Goal: Check status: Check status

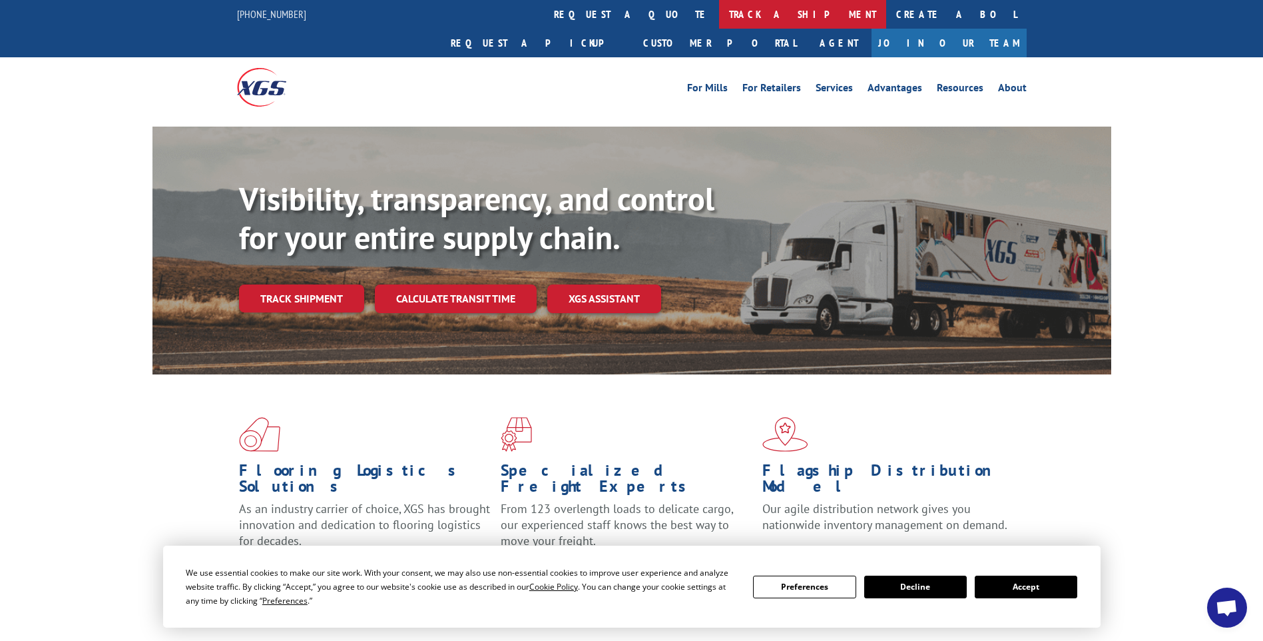
click at [719, 17] on link "track a shipment" at bounding box center [802, 14] width 167 height 29
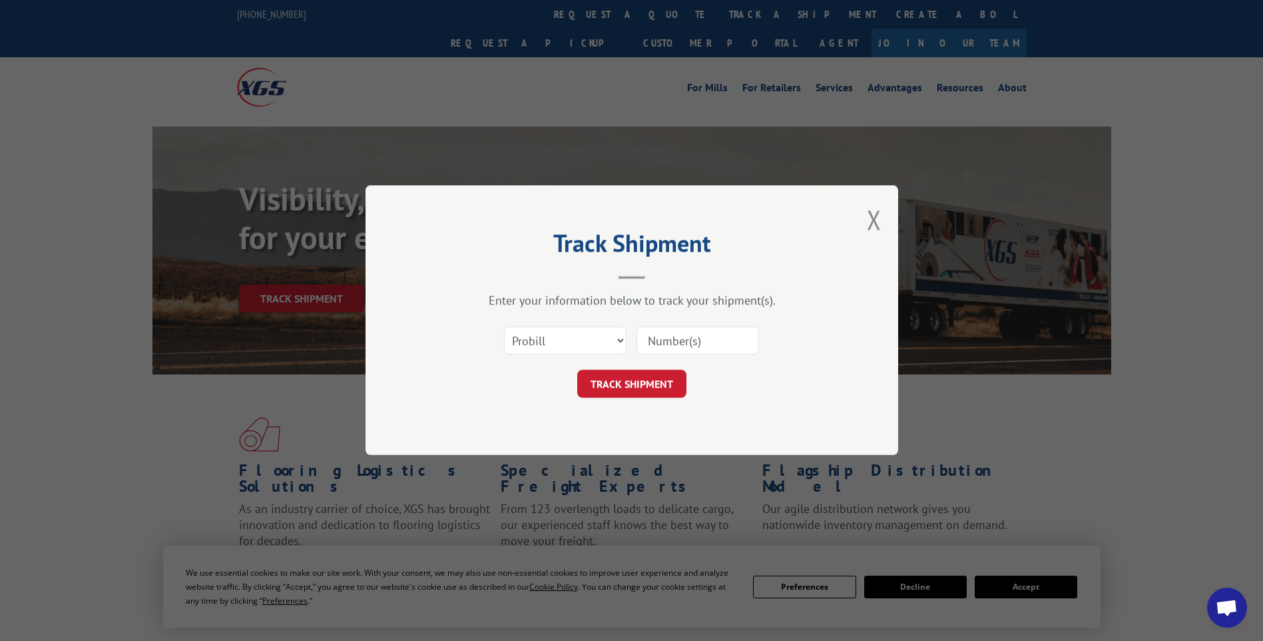
click at [707, 350] on input at bounding box center [698, 341] width 123 height 28
paste input "17014292"
type input "17014292"
click at [619, 388] on button "TRACK SHIPMENT" at bounding box center [631, 384] width 109 height 28
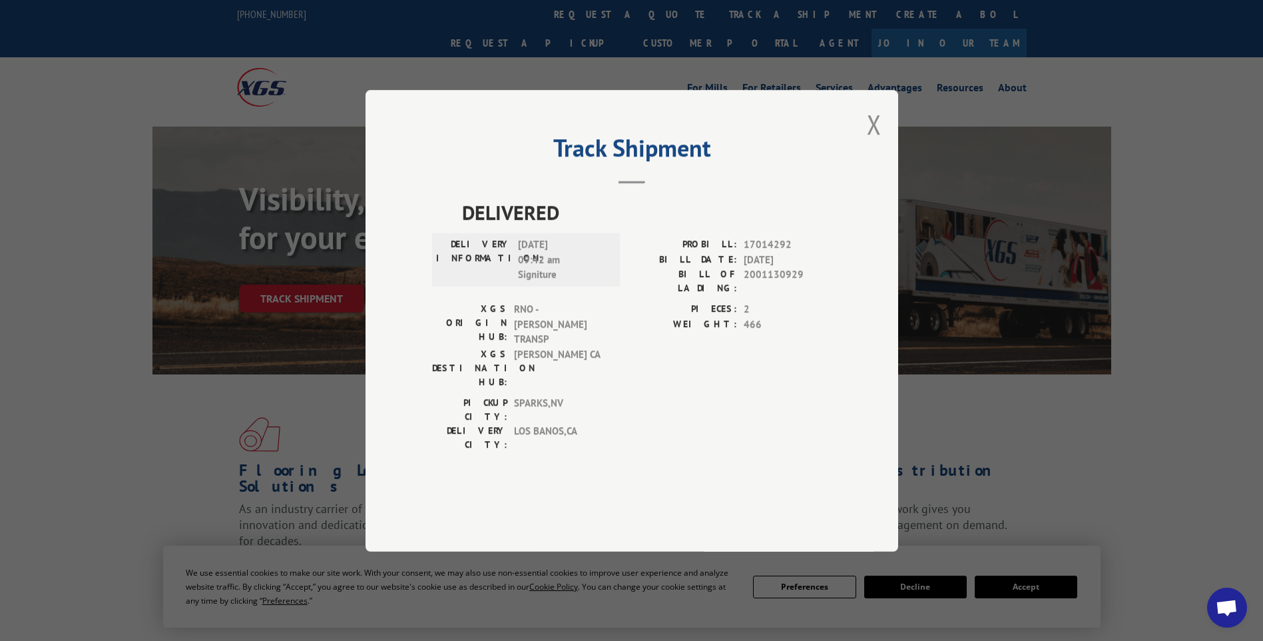
drag, startPoint x: 882, startPoint y: 154, endPoint x: 823, endPoint y: 127, distance: 64.4
click at [882, 154] on div "Track Shipment DELIVERED DELIVERY INFORMATION: [DATE] 09:42 am Signiture PROBIL…" at bounding box center [632, 321] width 533 height 462
drag, startPoint x: 877, startPoint y: 165, endPoint x: 861, endPoint y: 123, distance: 45.5
click at [878, 142] on button "Close modal" at bounding box center [874, 124] width 15 height 35
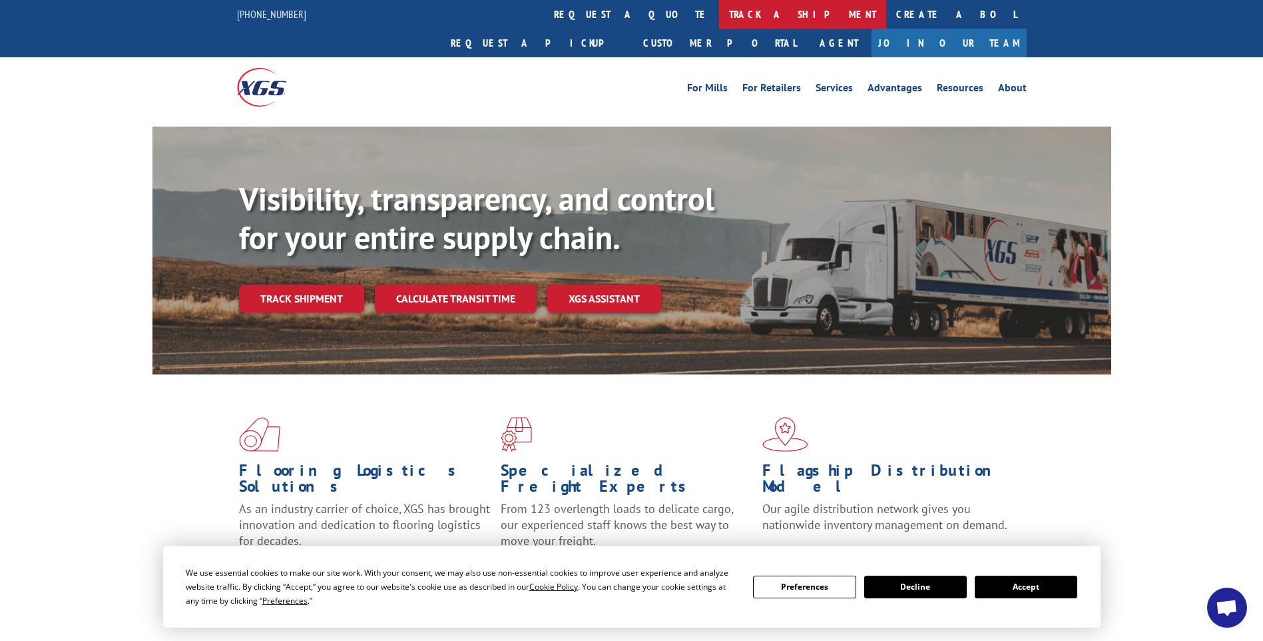
click at [719, 17] on link "track a shipment" at bounding box center [802, 14] width 167 height 29
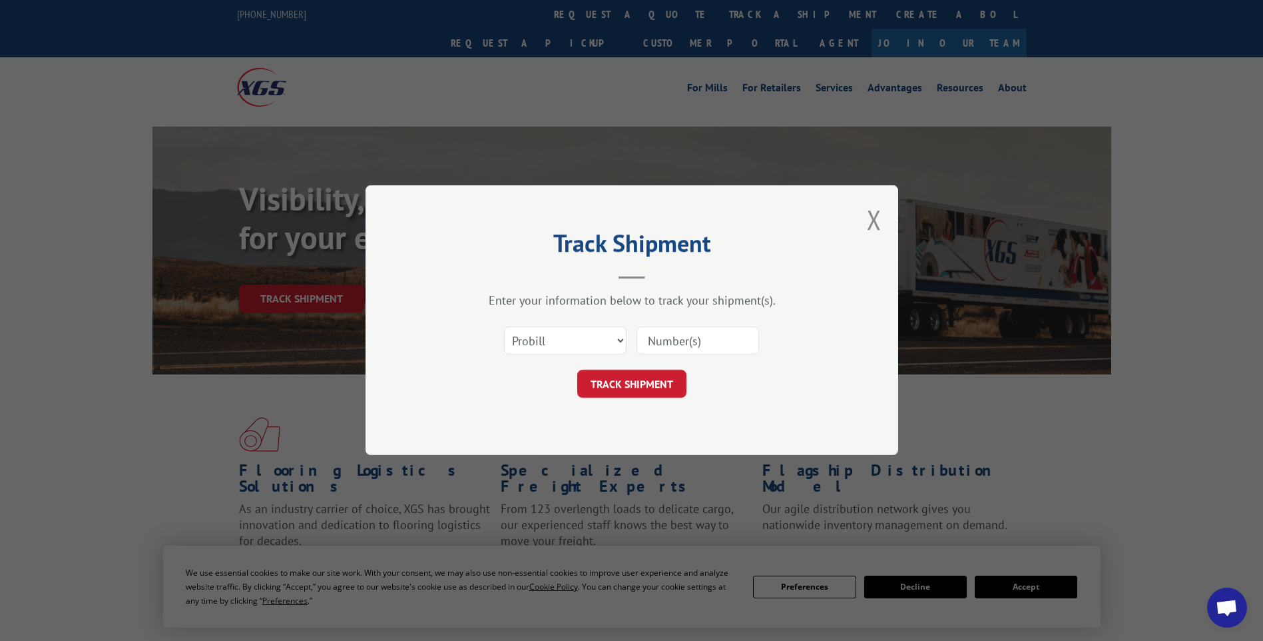
click at [710, 347] on input at bounding box center [698, 341] width 123 height 28
paste input "17014290"
type input "17014290"
click at [588, 391] on button "TRACK SHIPMENT" at bounding box center [631, 384] width 109 height 28
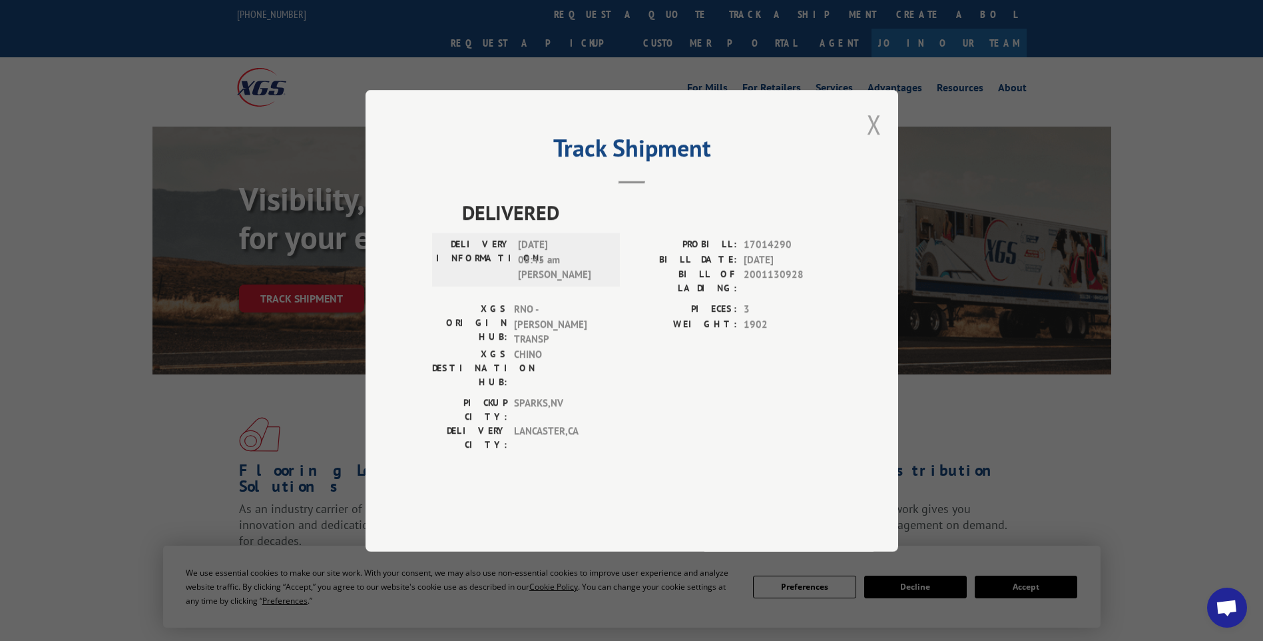
click at [875, 142] on button "Close modal" at bounding box center [874, 124] width 15 height 35
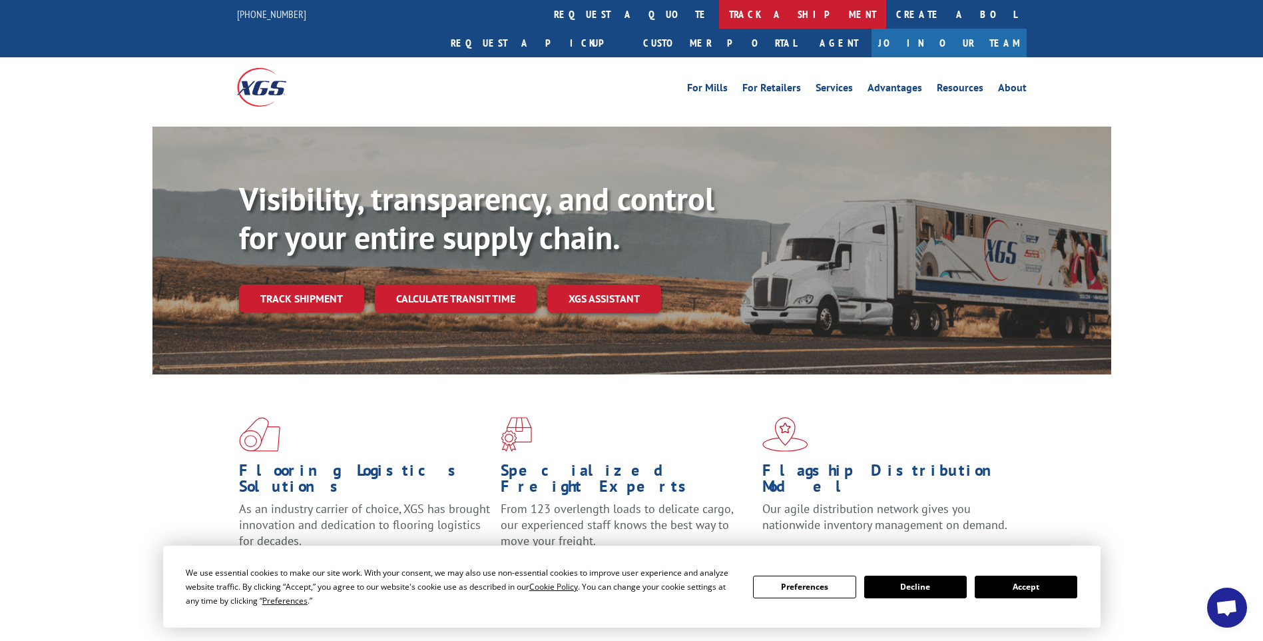
click at [719, 19] on link "track a shipment" at bounding box center [802, 14] width 167 height 29
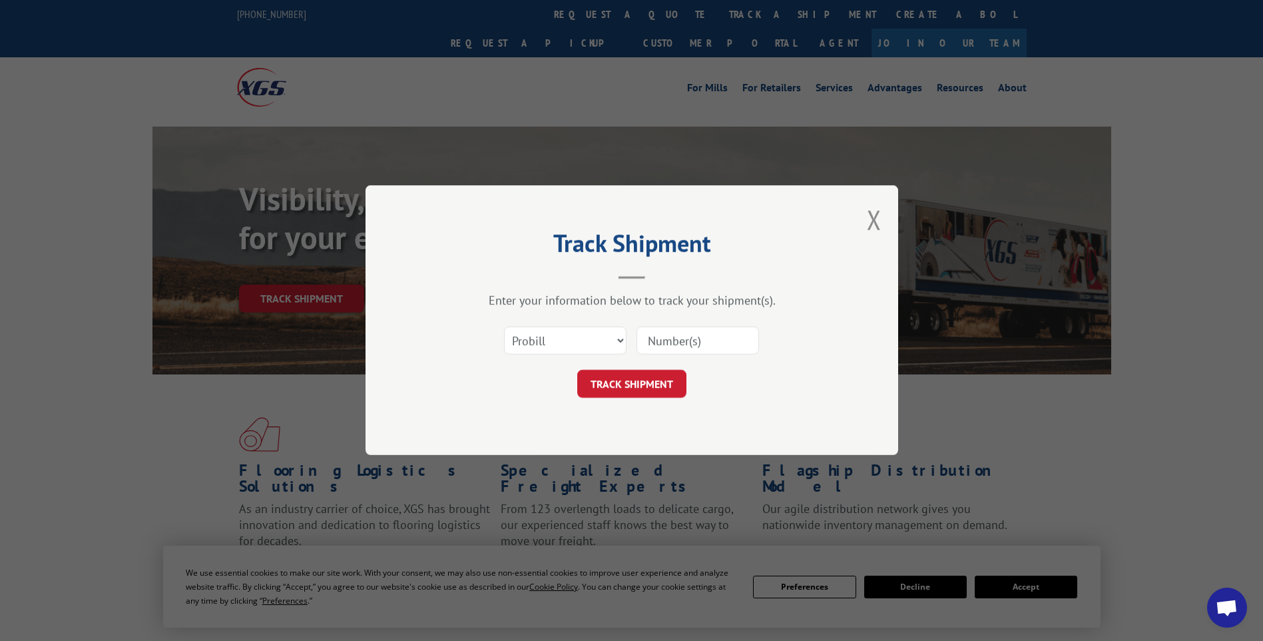
click at [691, 342] on input at bounding box center [698, 341] width 123 height 28
paste input "17014296"
type input "17014296"
click at [643, 390] on button "TRACK SHIPMENT" at bounding box center [631, 384] width 109 height 28
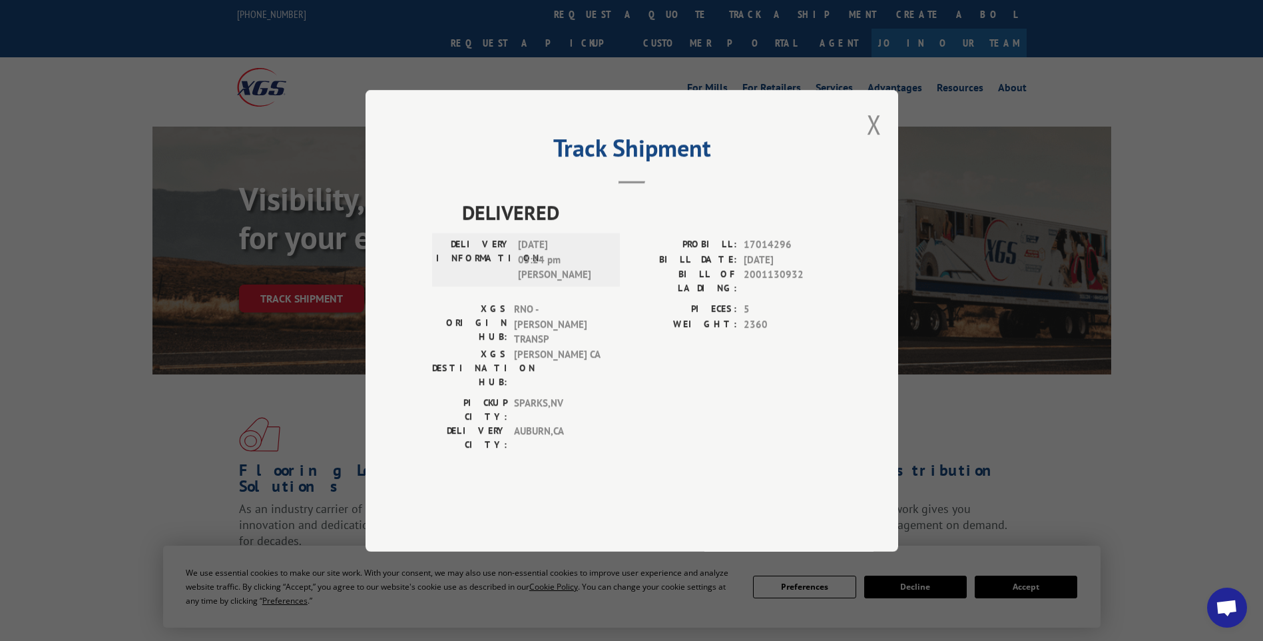
click at [881, 142] on button "Close modal" at bounding box center [874, 124] width 15 height 35
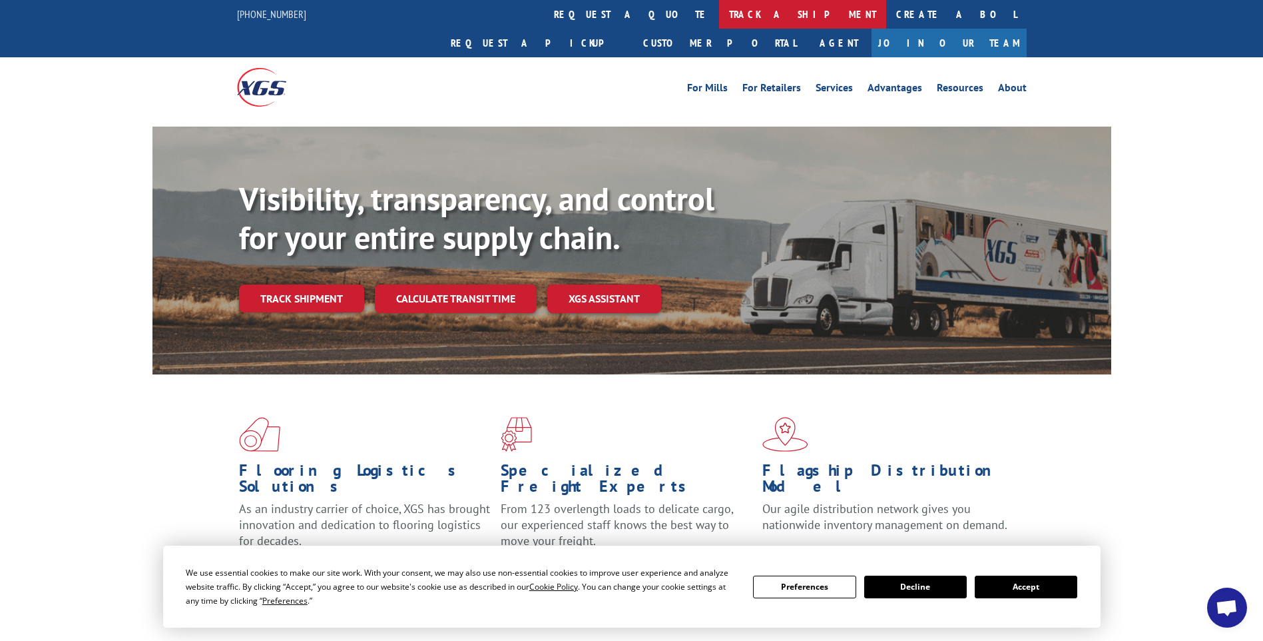
click at [719, 17] on link "track a shipment" at bounding box center [802, 14] width 167 height 29
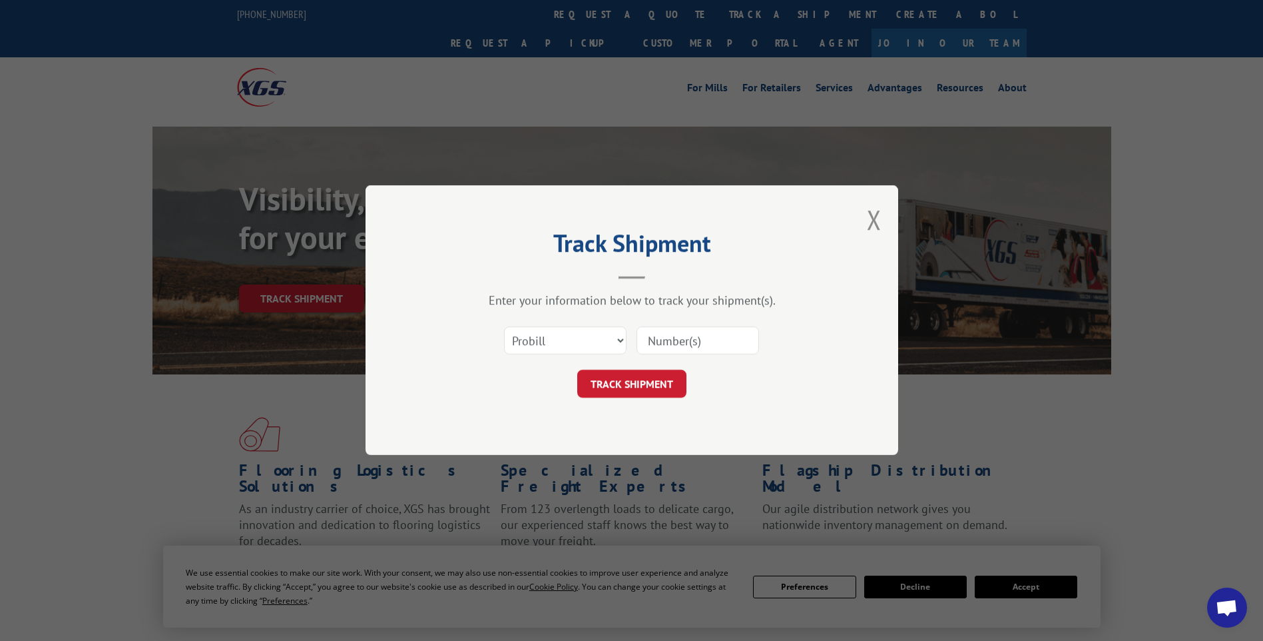
click at [741, 340] on input at bounding box center [698, 341] width 123 height 28
paste input "17014282"
type input "17014282"
click at [633, 392] on button "TRACK SHIPMENT" at bounding box center [631, 384] width 109 height 28
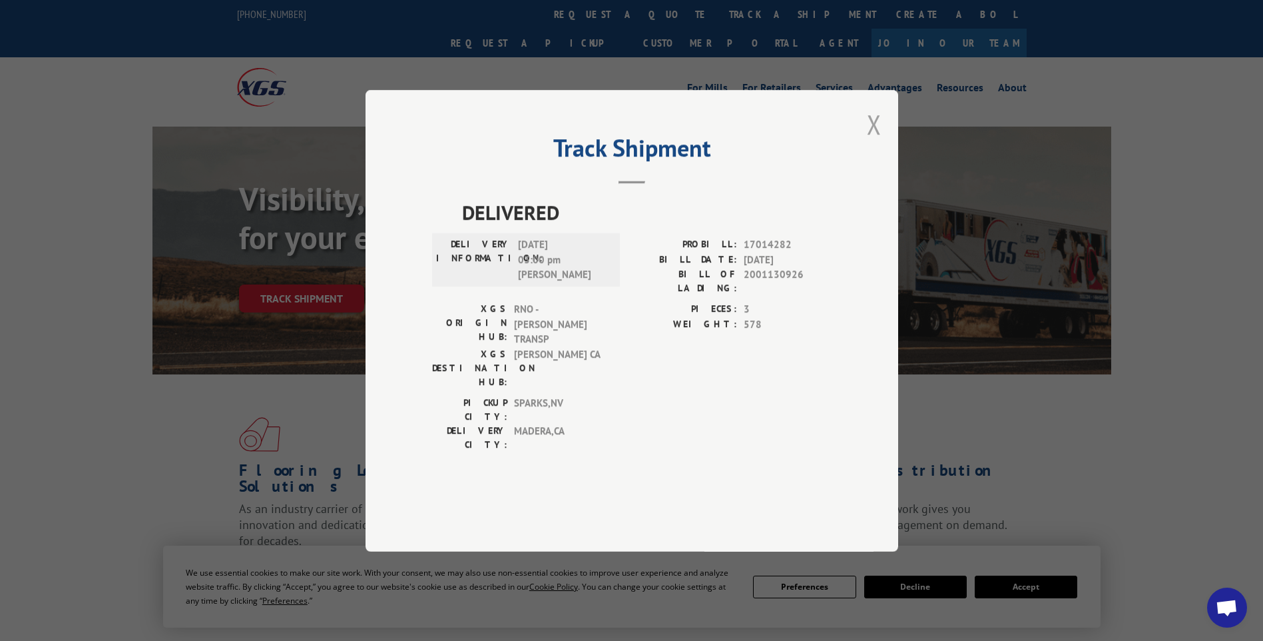
drag, startPoint x: 882, startPoint y: 164, endPoint x: 870, endPoint y: 156, distance: 14.8
click at [882, 164] on div "Track Shipment DELIVERED DELIVERY INFORMATION: [DATE] 03:00 pm [PERSON_NAME]: 1…" at bounding box center [632, 321] width 533 height 462
click at [880, 142] on button "Close modal" at bounding box center [874, 124] width 15 height 35
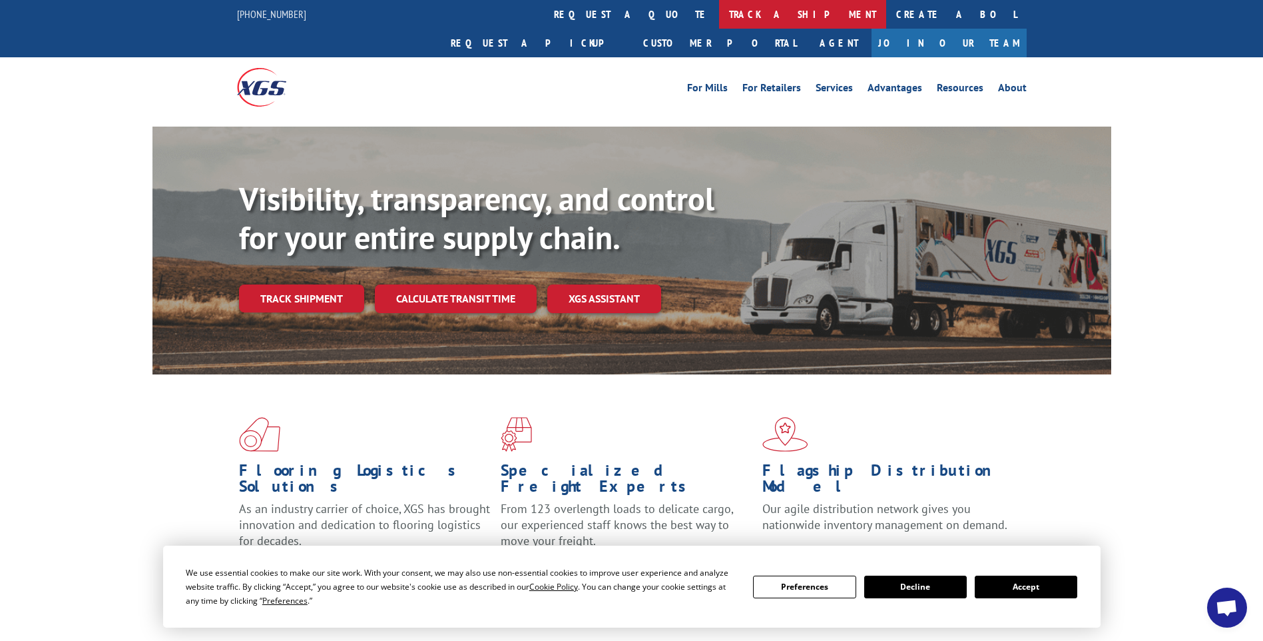
click at [719, 21] on link "track a shipment" at bounding box center [802, 14] width 167 height 29
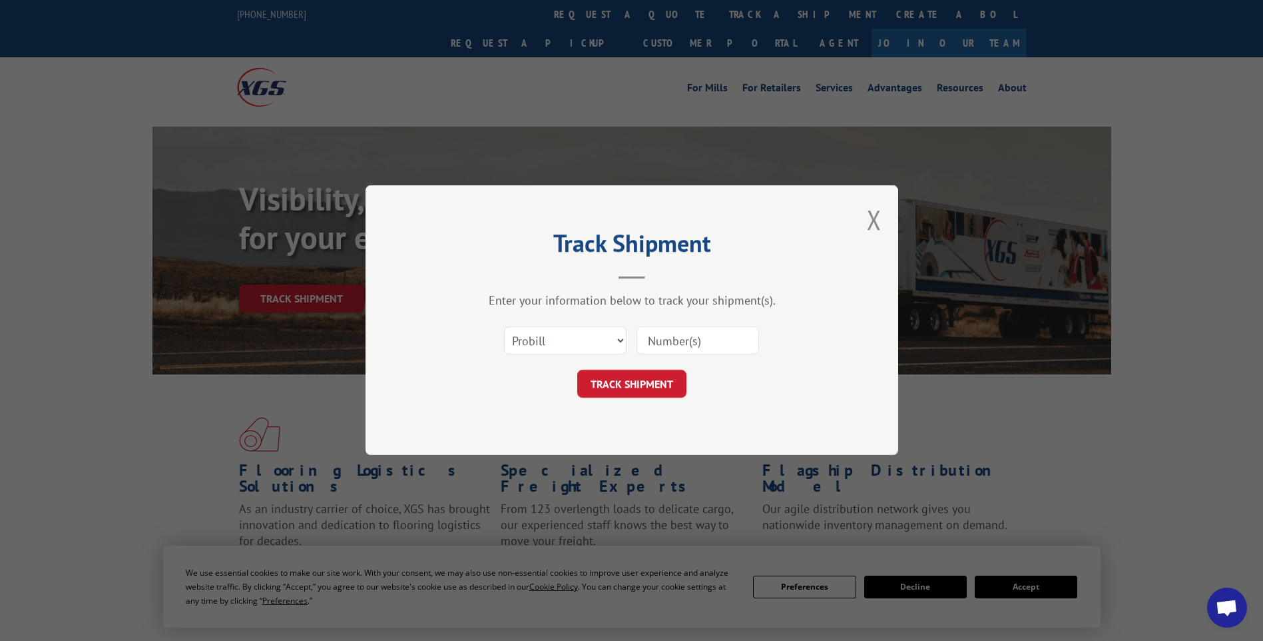
click at [717, 339] on input at bounding box center [698, 341] width 123 height 28
paste input "17014294"
type input "17014294"
click at [627, 385] on button "TRACK SHIPMENT" at bounding box center [631, 384] width 109 height 28
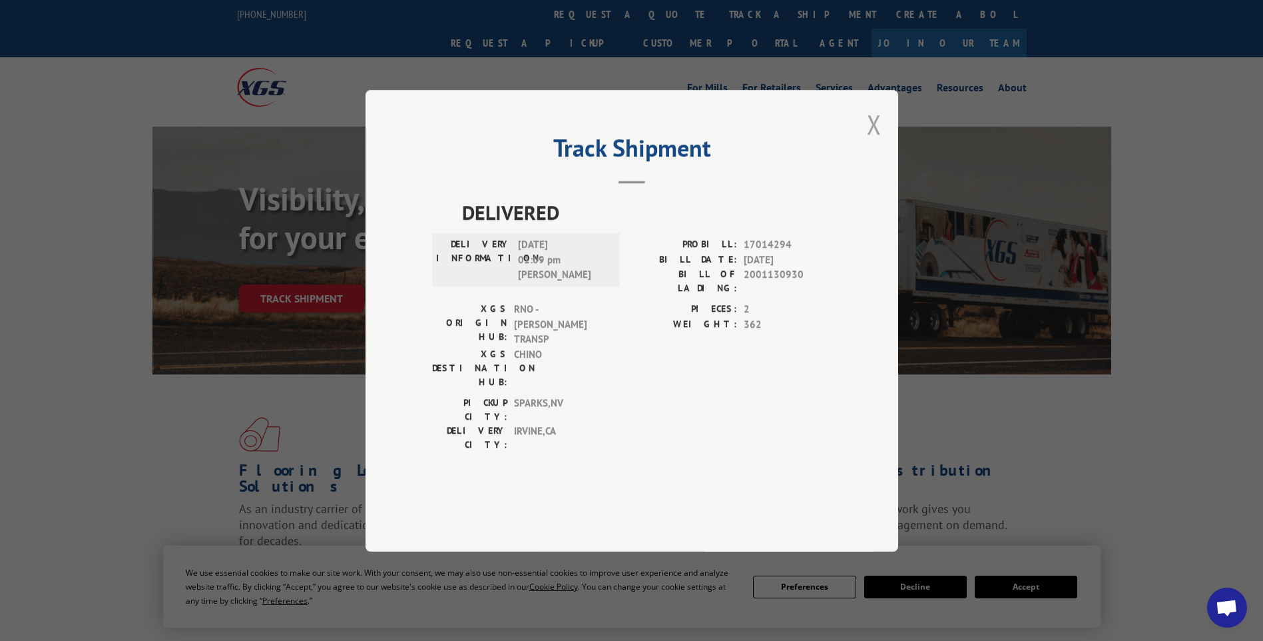
click at [880, 142] on button "Close modal" at bounding box center [874, 124] width 15 height 35
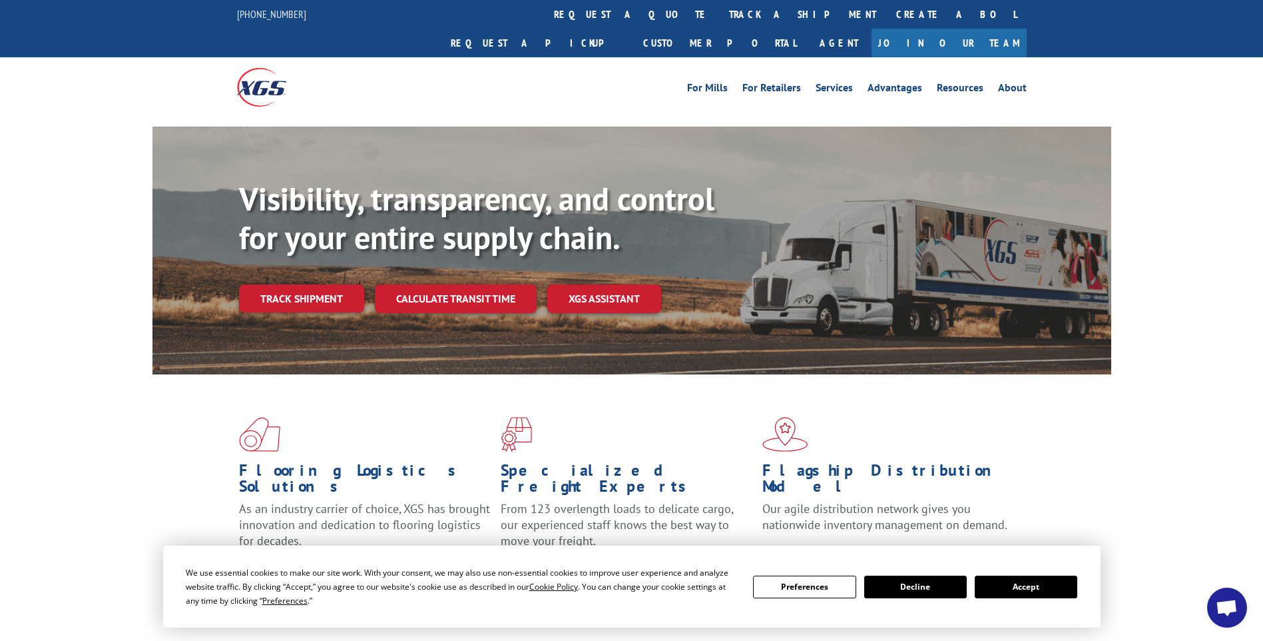
drag, startPoint x: 560, startPoint y: 18, endPoint x: 560, endPoint y: 30, distance: 12.0
click at [719, 18] on link "track a shipment" at bounding box center [802, 14] width 167 height 29
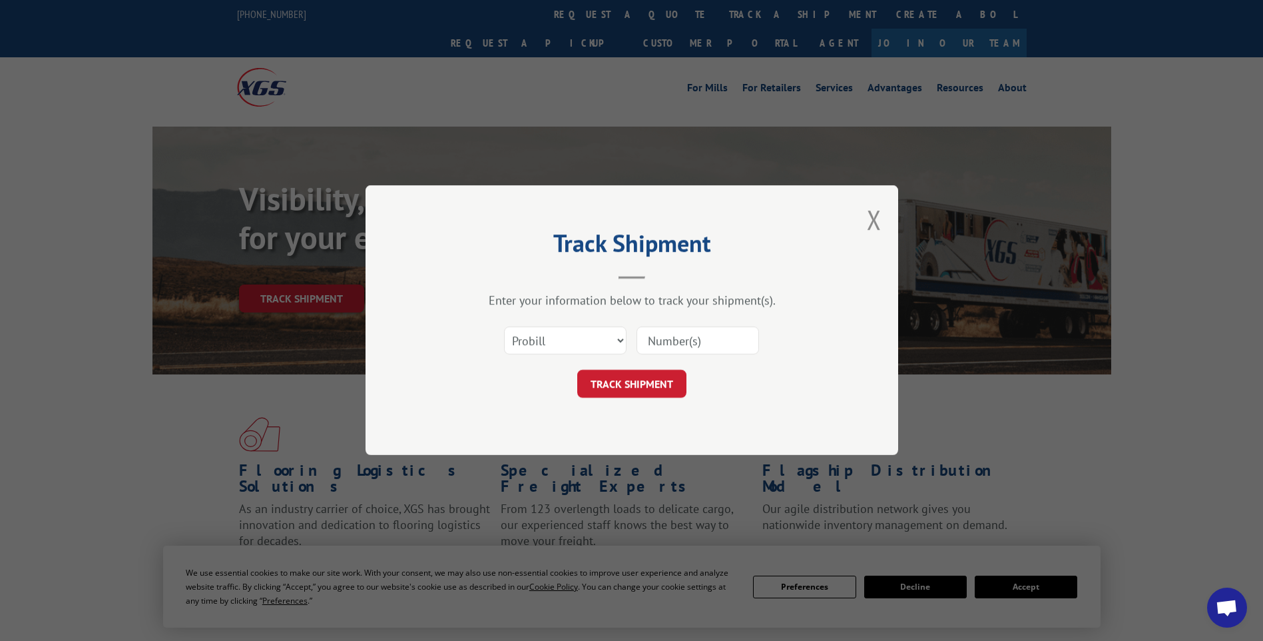
click at [712, 332] on input at bounding box center [698, 341] width 123 height 28
paste input "17014295"
type input "17014295"
click at [653, 392] on button "TRACK SHIPMENT" at bounding box center [631, 384] width 109 height 28
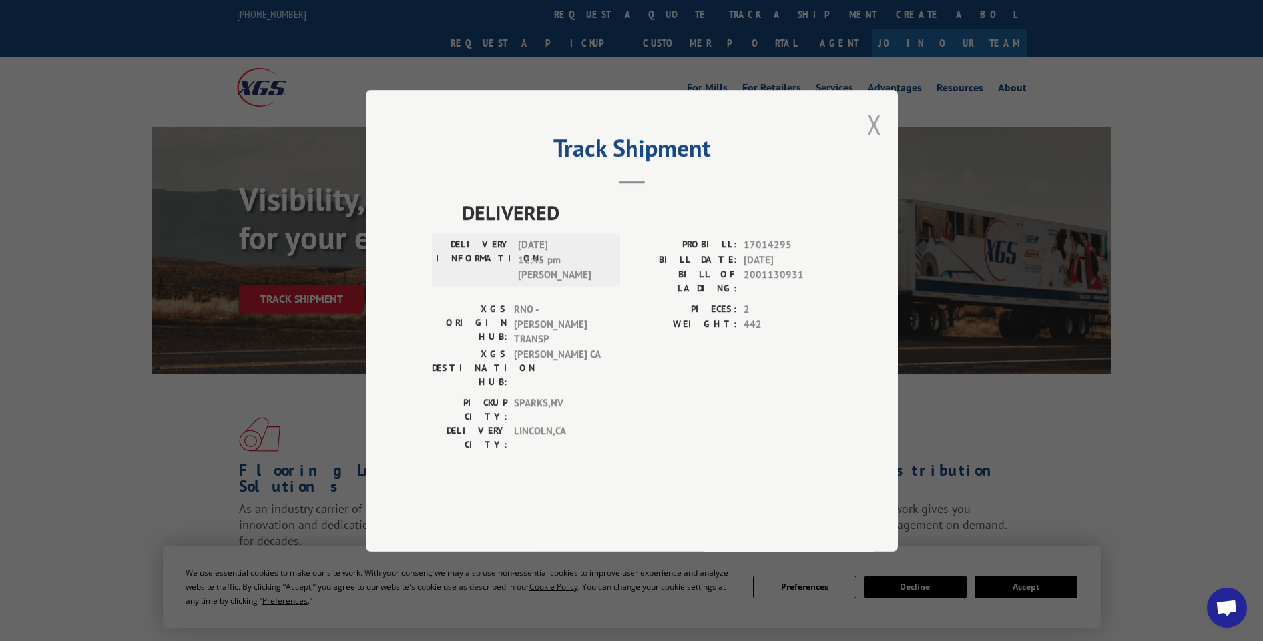
click at [879, 142] on button "Close modal" at bounding box center [874, 124] width 15 height 35
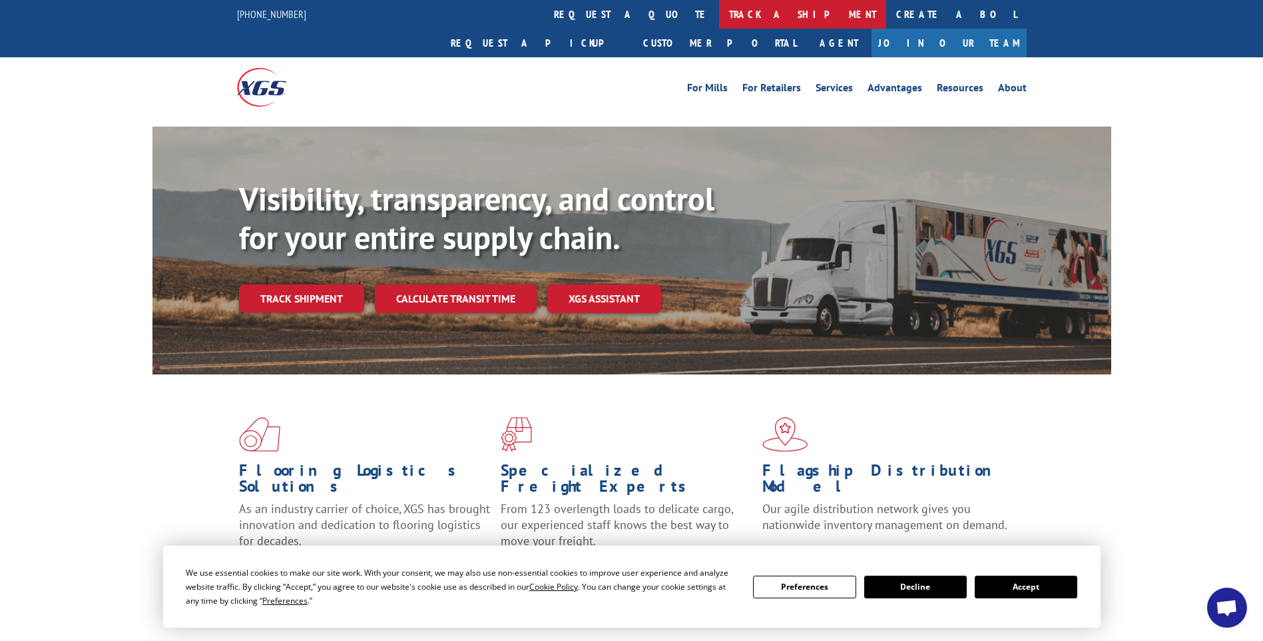
click at [719, 21] on link "track a shipment" at bounding box center [802, 14] width 167 height 29
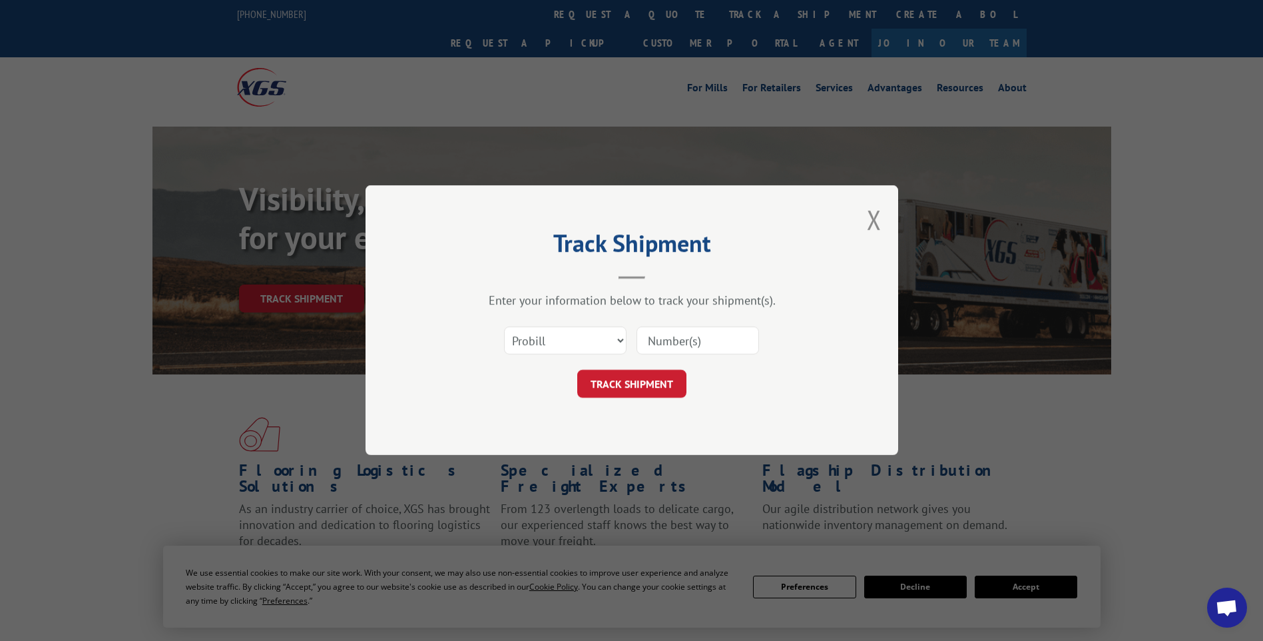
click at [677, 344] on input at bounding box center [698, 341] width 123 height 28
paste input "17014280"
type input "17014280"
click at [627, 384] on button "TRACK SHIPMENT" at bounding box center [631, 384] width 109 height 28
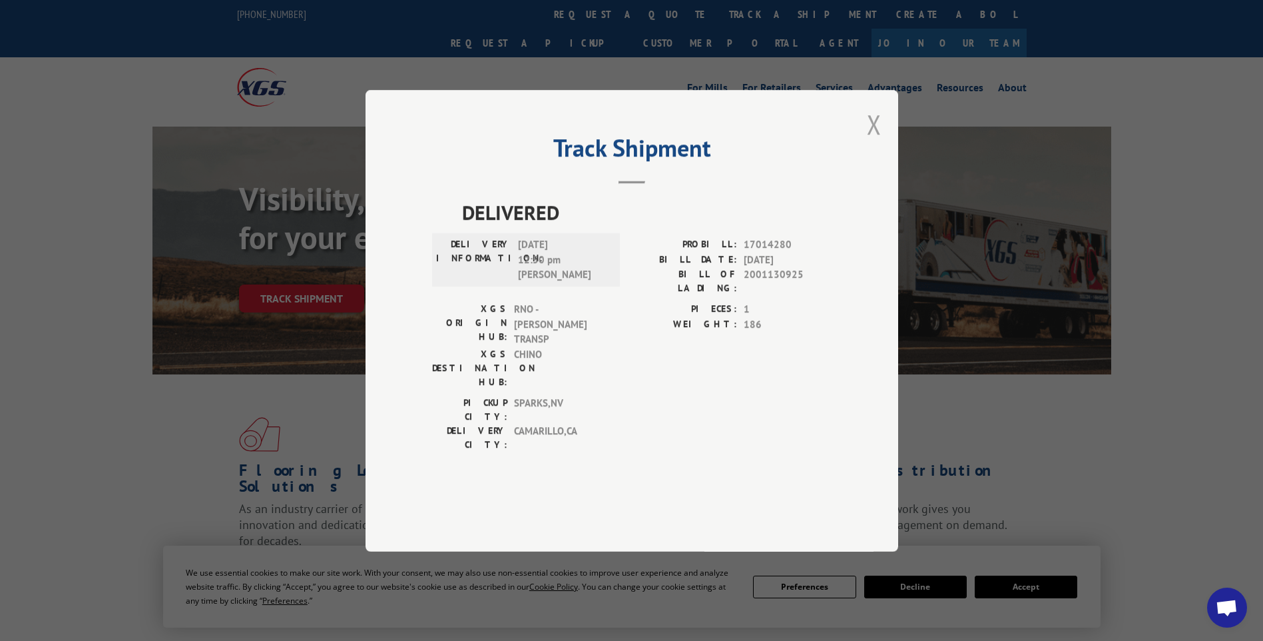
click at [872, 142] on button "Close modal" at bounding box center [874, 124] width 15 height 35
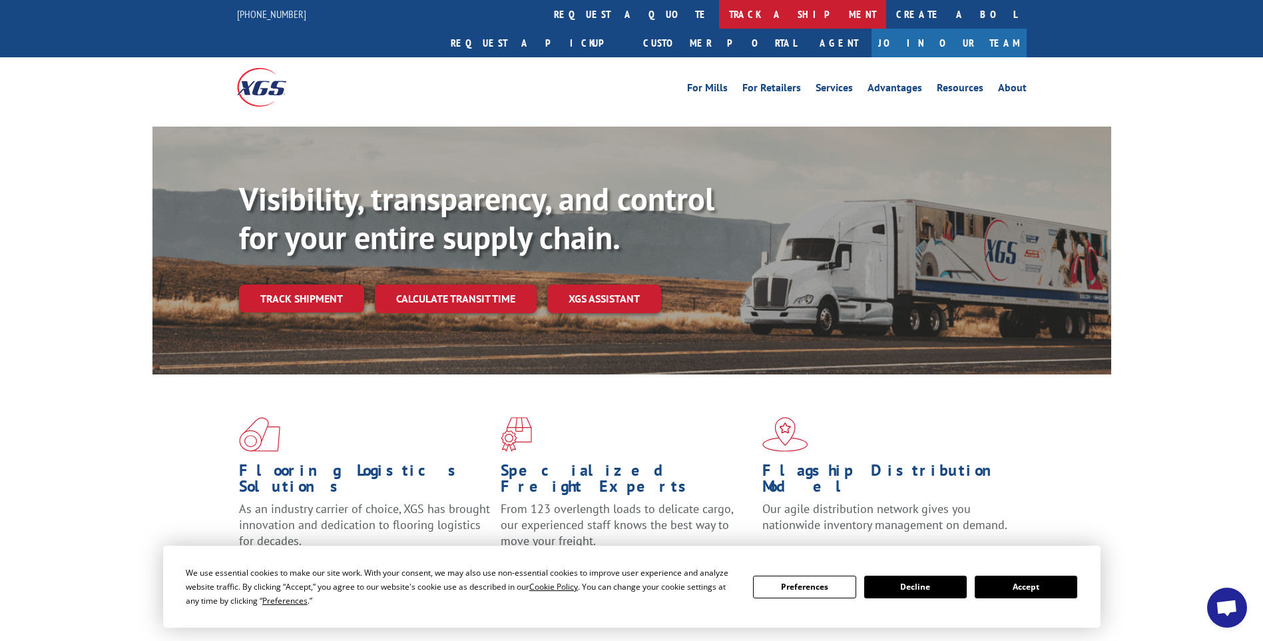
click at [719, 19] on link "track a shipment" at bounding box center [802, 14] width 167 height 29
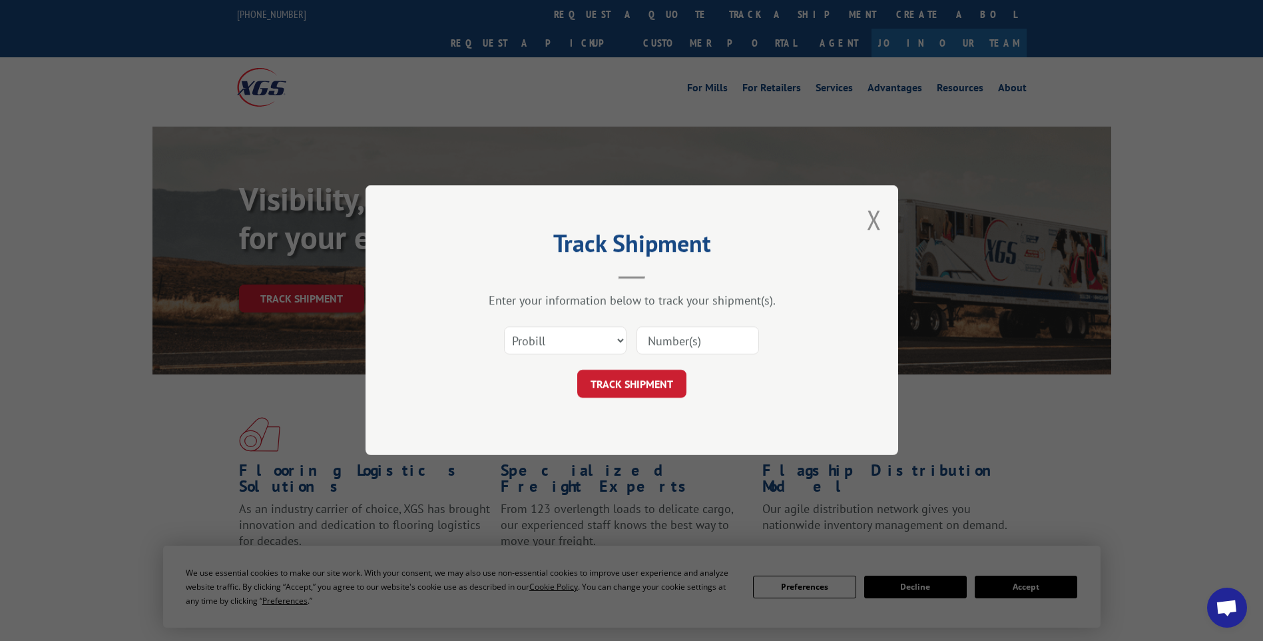
click at [694, 340] on input at bounding box center [698, 341] width 123 height 28
paste input "17014279"
type input "17014279"
click at [630, 390] on button "TRACK SHIPMENT" at bounding box center [631, 384] width 109 height 28
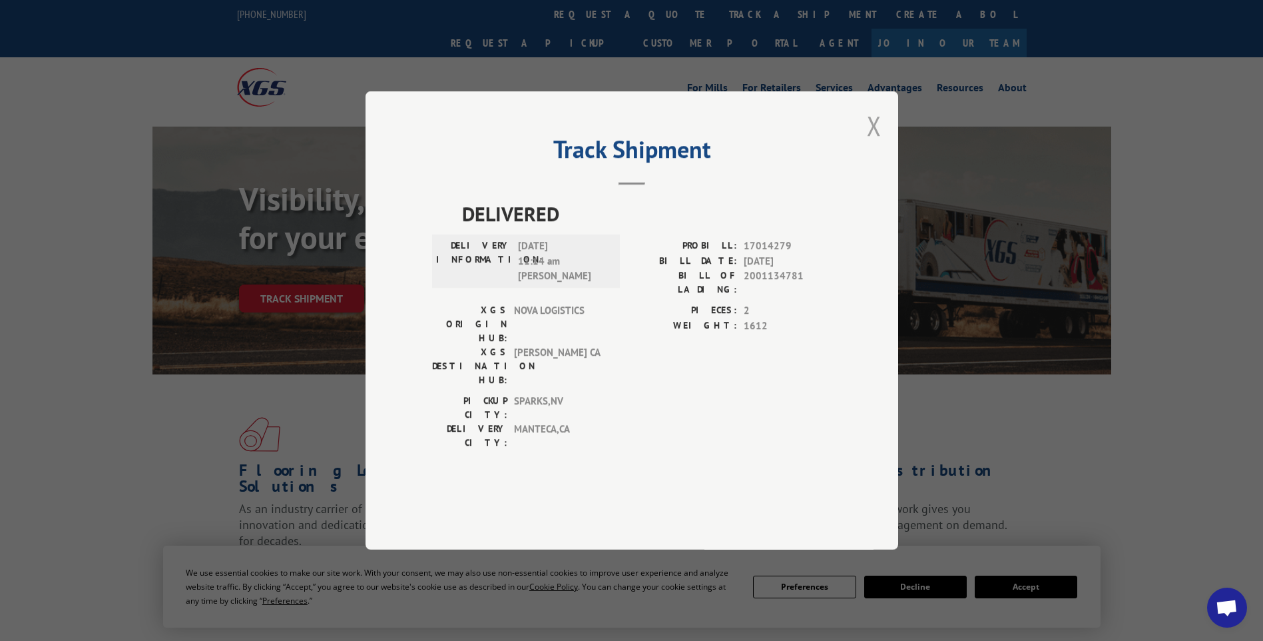
click at [878, 143] on button "Close modal" at bounding box center [874, 125] width 15 height 35
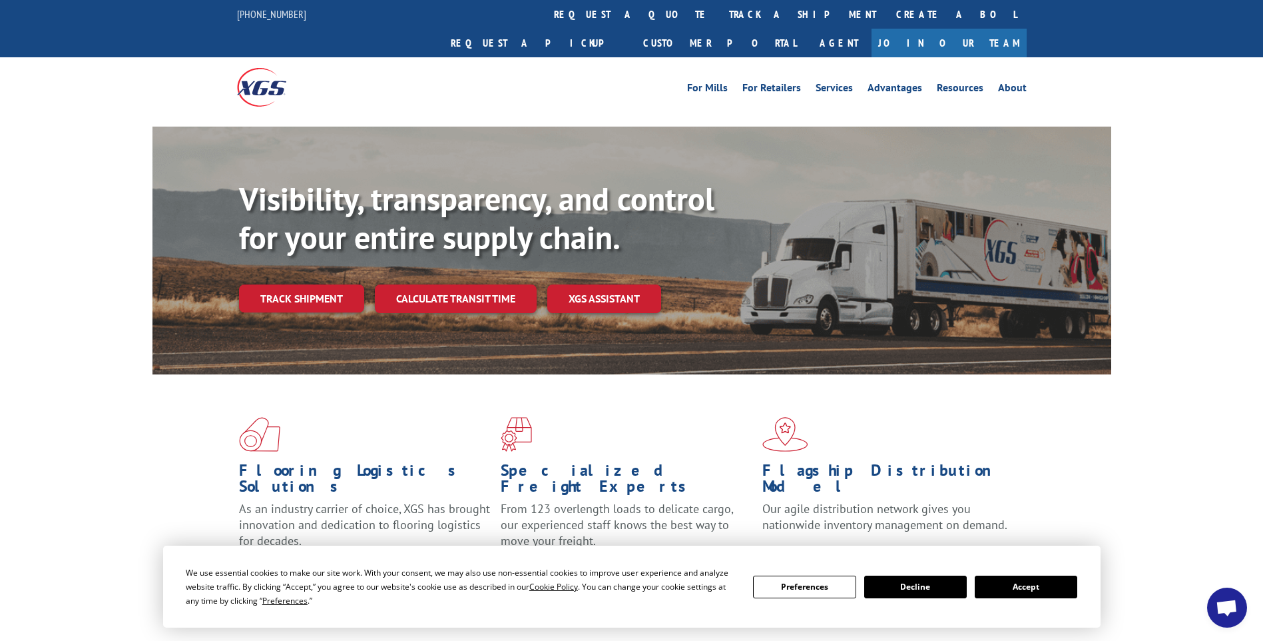
click at [719, 10] on link "track a shipment" at bounding box center [802, 14] width 167 height 29
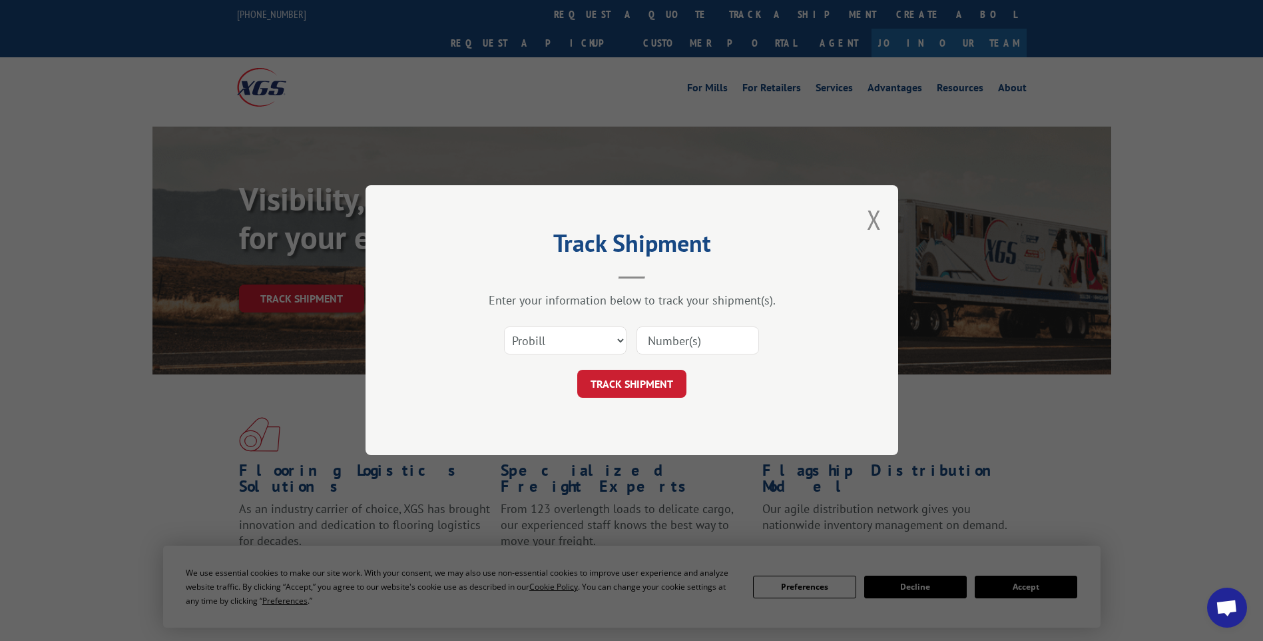
click at [721, 334] on input at bounding box center [698, 341] width 123 height 28
paste input "17014291"
type input "17014291"
click at [620, 388] on button "TRACK SHIPMENT" at bounding box center [631, 384] width 109 height 28
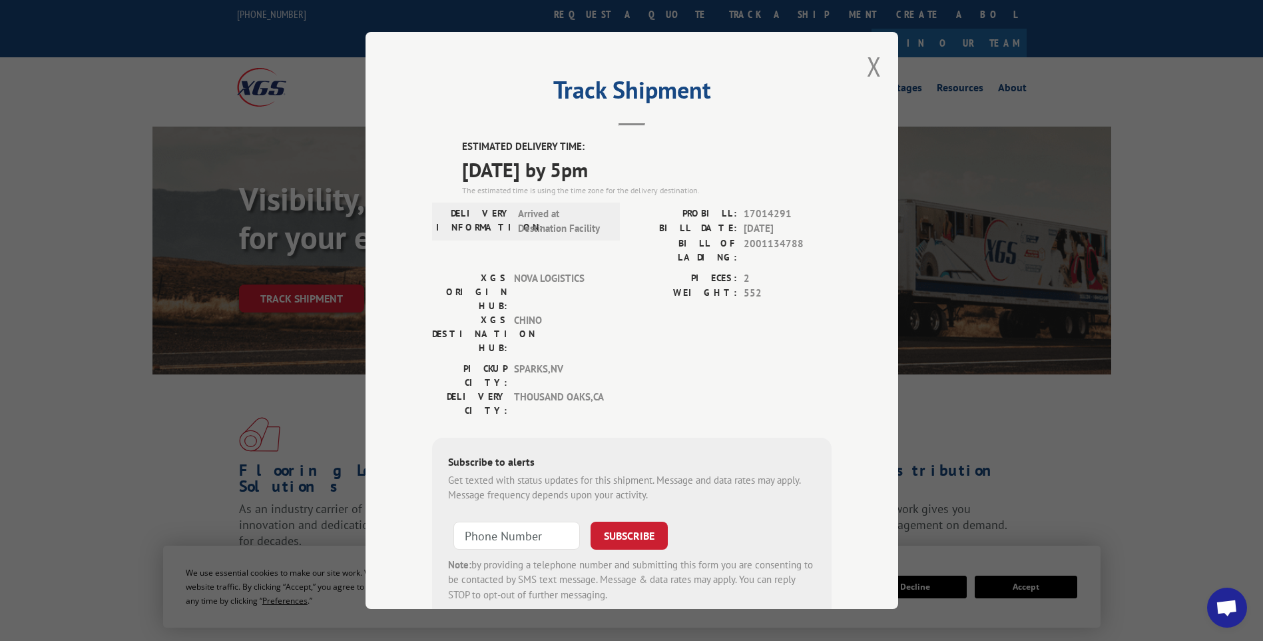
drag, startPoint x: 872, startPoint y: 74, endPoint x: 832, endPoint y: 75, distance: 40.0
click at [872, 74] on button "Close modal" at bounding box center [874, 66] width 15 height 35
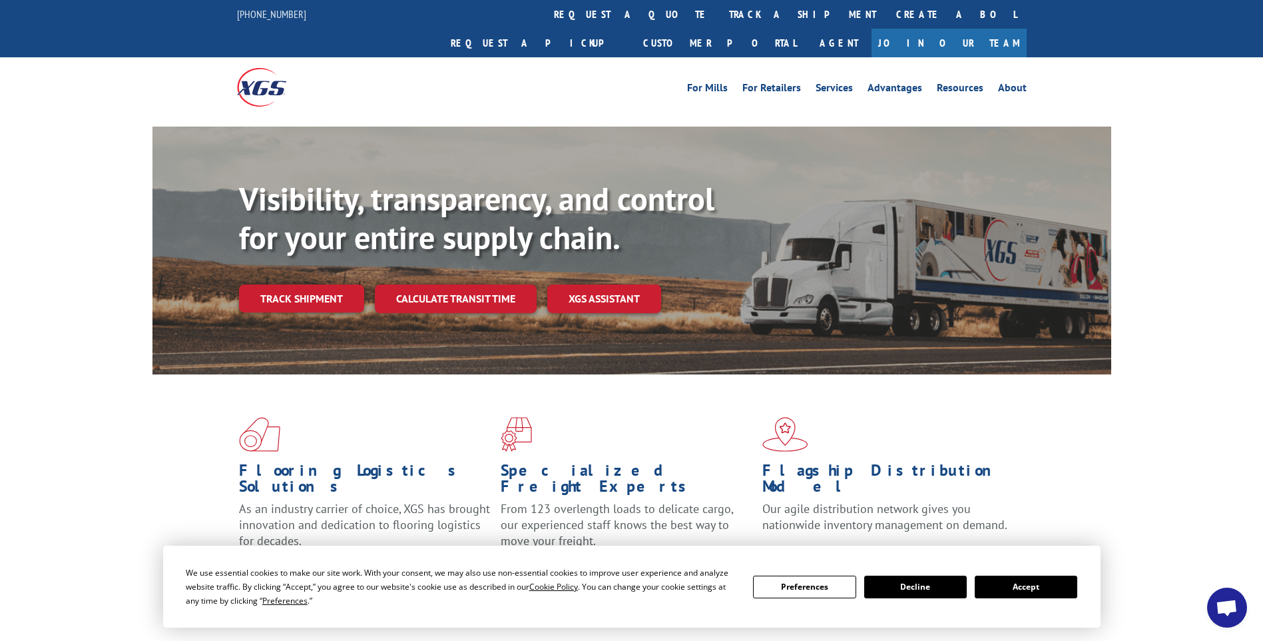
drag, startPoint x: 561, startPoint y: 21, endPoint x: 561, endPoint y: 31, distance: 10.0
click at [719, 21] on link "track a shipment" at bounding box center [802, 14] width 167 height 29
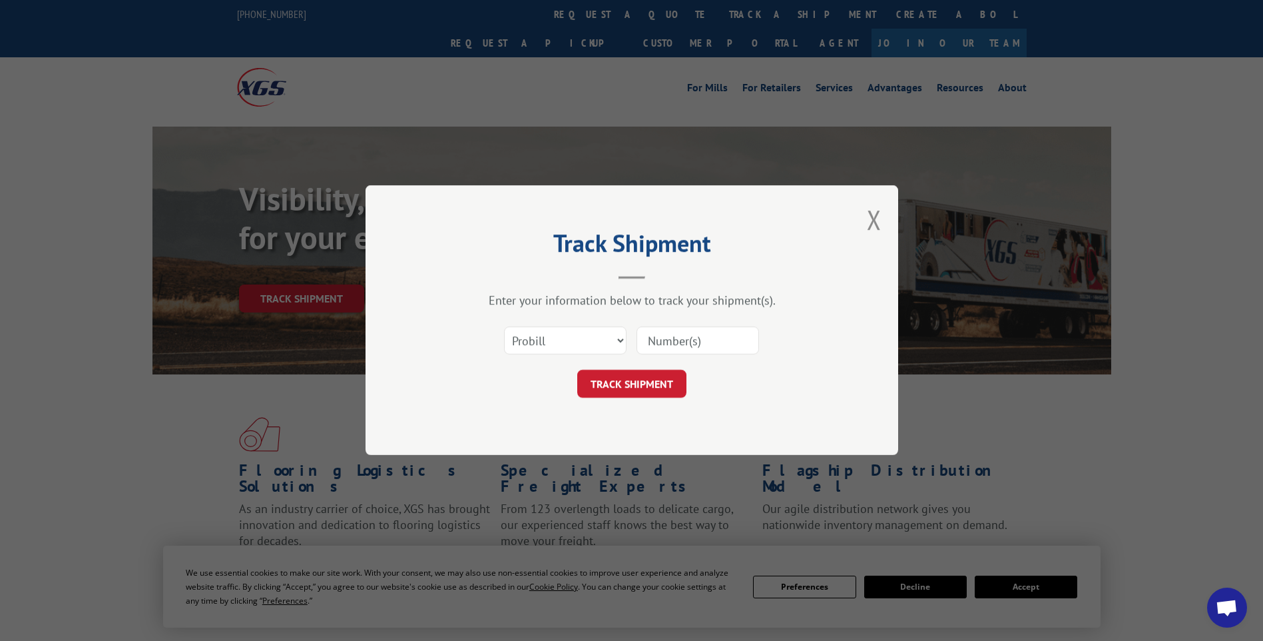
click at [689, 336] on input at bounding box center [698, 341] width 123 height 28
paste input "17014284"
type input "17014284"
click at [659, 390] on button "TRACK SHIPMENT" at bounding box center [631, 384] width 109 height 28
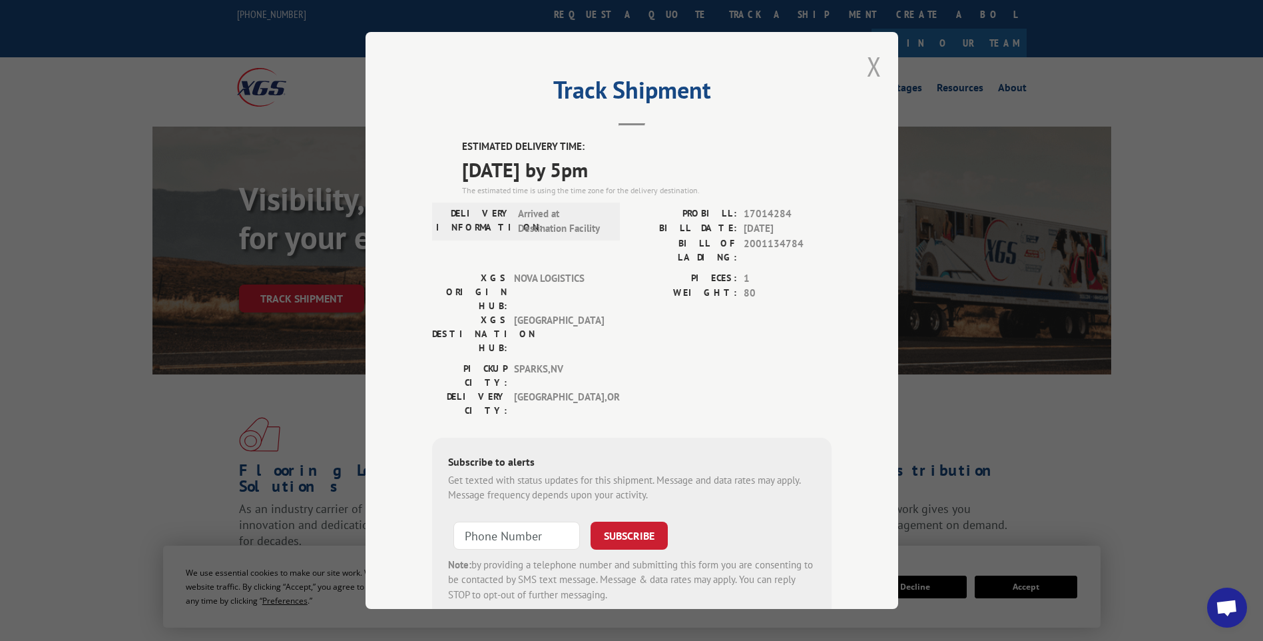
click at [872, 73] on button "Close modal" at bounding box center [874, 66] width 15 height 35
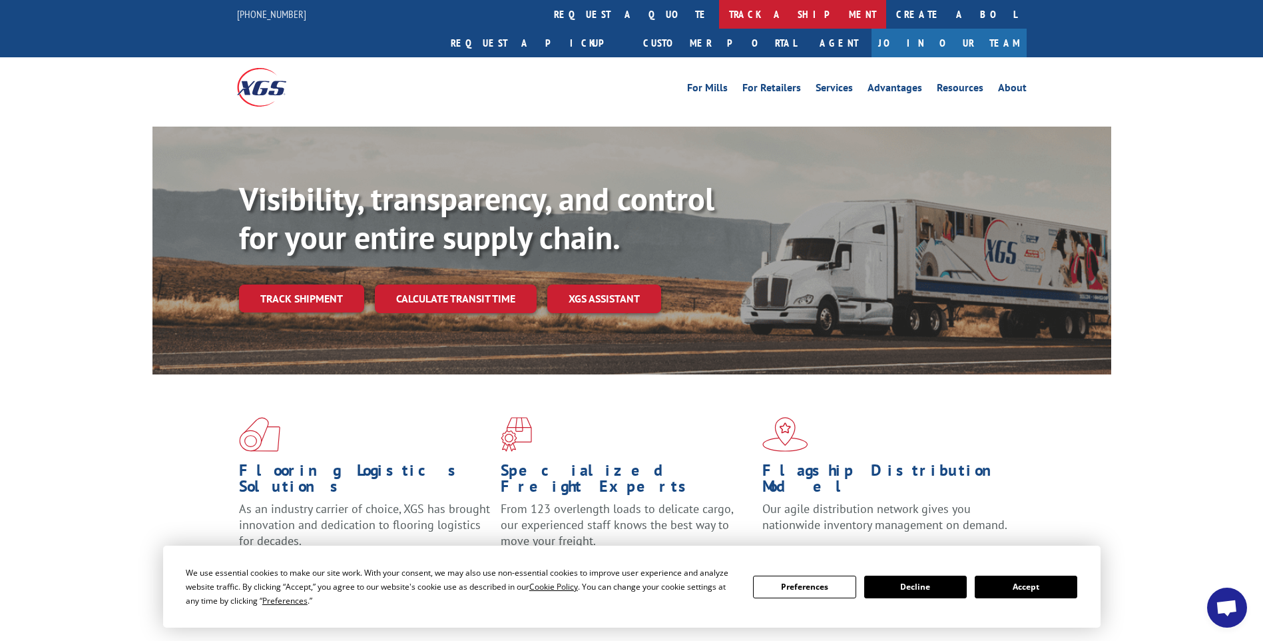
click at [719, 14] on link "track a shipment" at bounding box center [802, 14] width 167 height 29
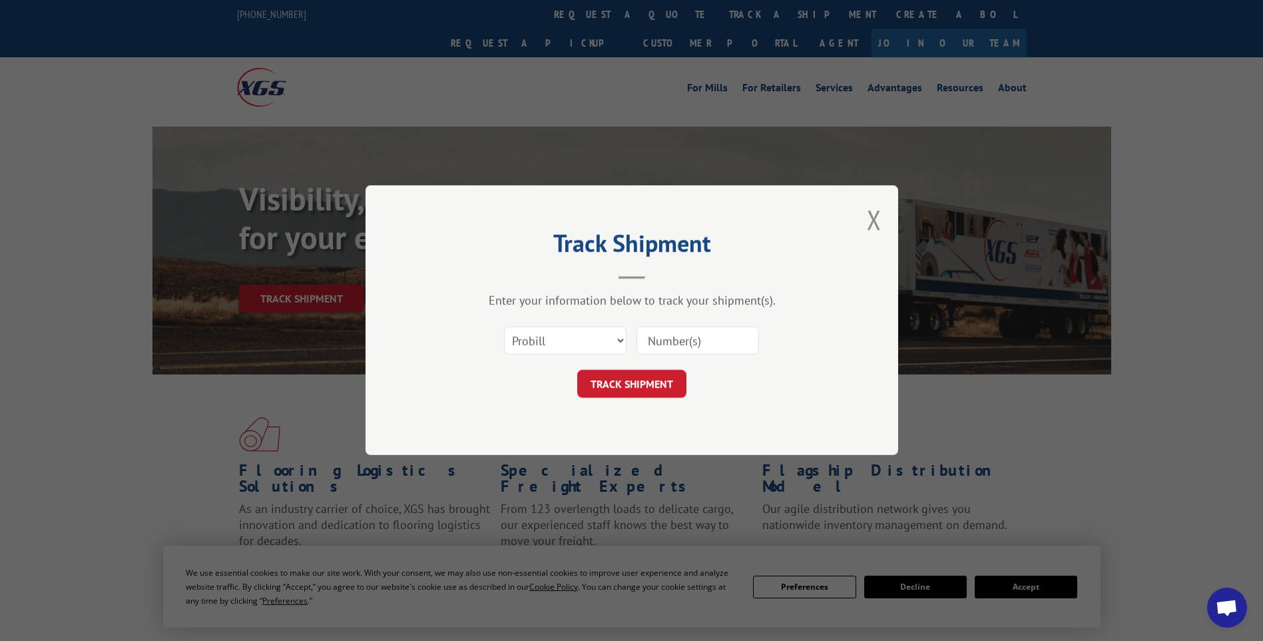
click at [724, 347] on input at bounding box center [698, 341] width 123 height 28
paste input "17014283"
type input "17014283"
click at [597, 388] on button "TRACK SHIPMENT" at bounding box center [631, 384] width 109 height 28
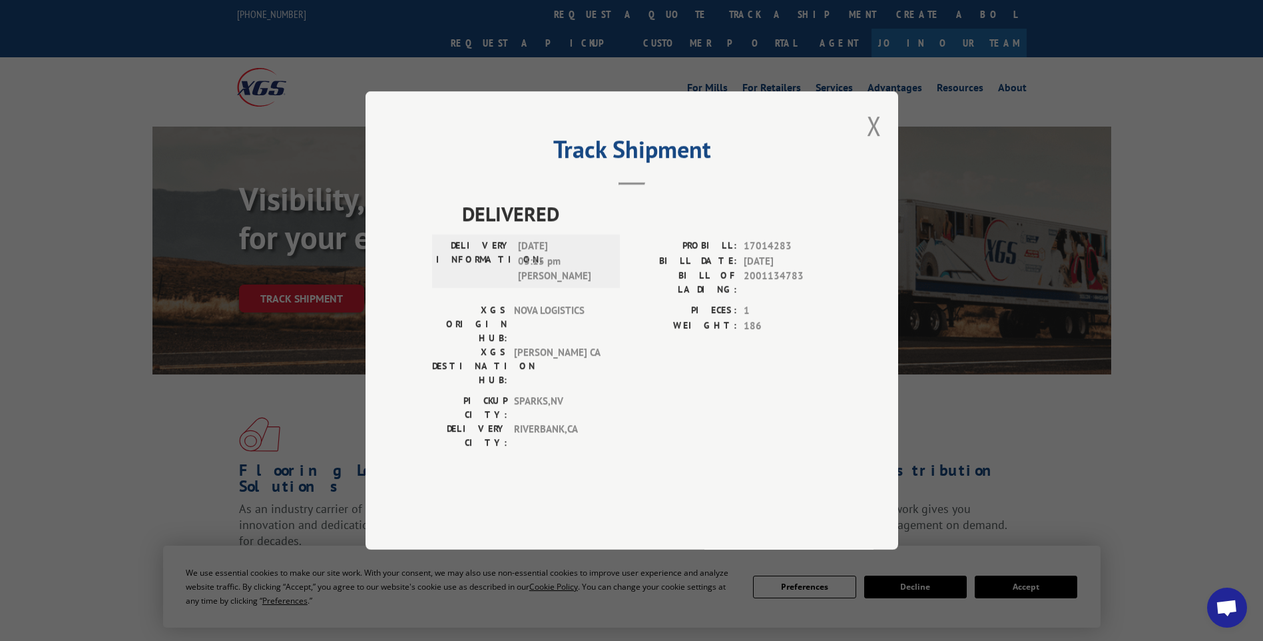
drag, startPoint x: 870, startPoint y: 172, endPoint x: 811, endPoint y: 147, distance: 64.4
click at [870, 143] on button "Close modal" at bounding box center [874, 125] width 15 height 35
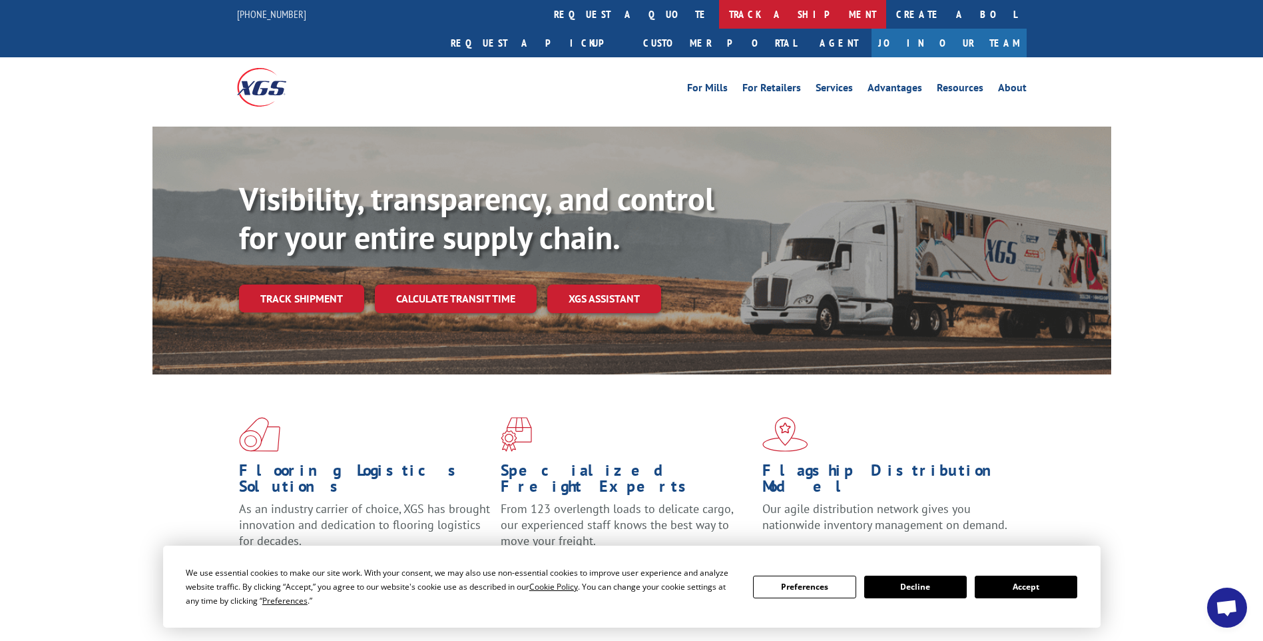
click at [719, 24] on link "track a shipment" at bounding box center [802, 14] width 167 height 29
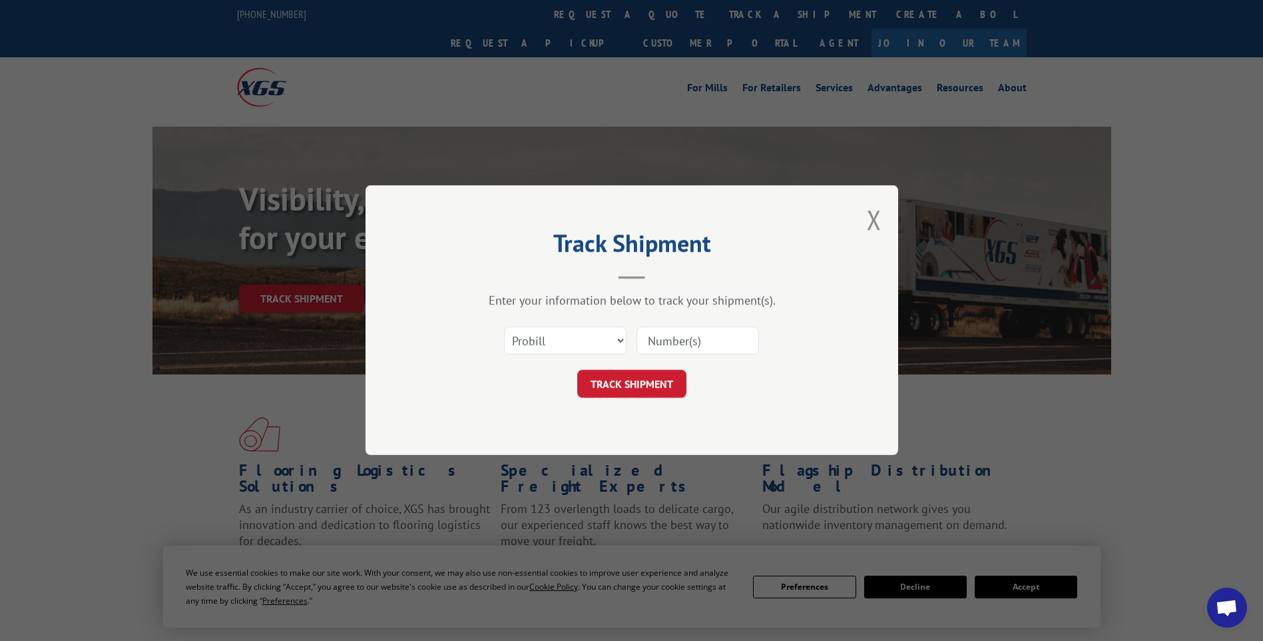
click at [716, 336] on input at bounding box center [698, 341] width 123 height 28
paste input "17014285"
type input "17014285"
click at [626, 388] on button "TRACK SHIPMENT" at bounding box center [631, 384] width 109 height 28
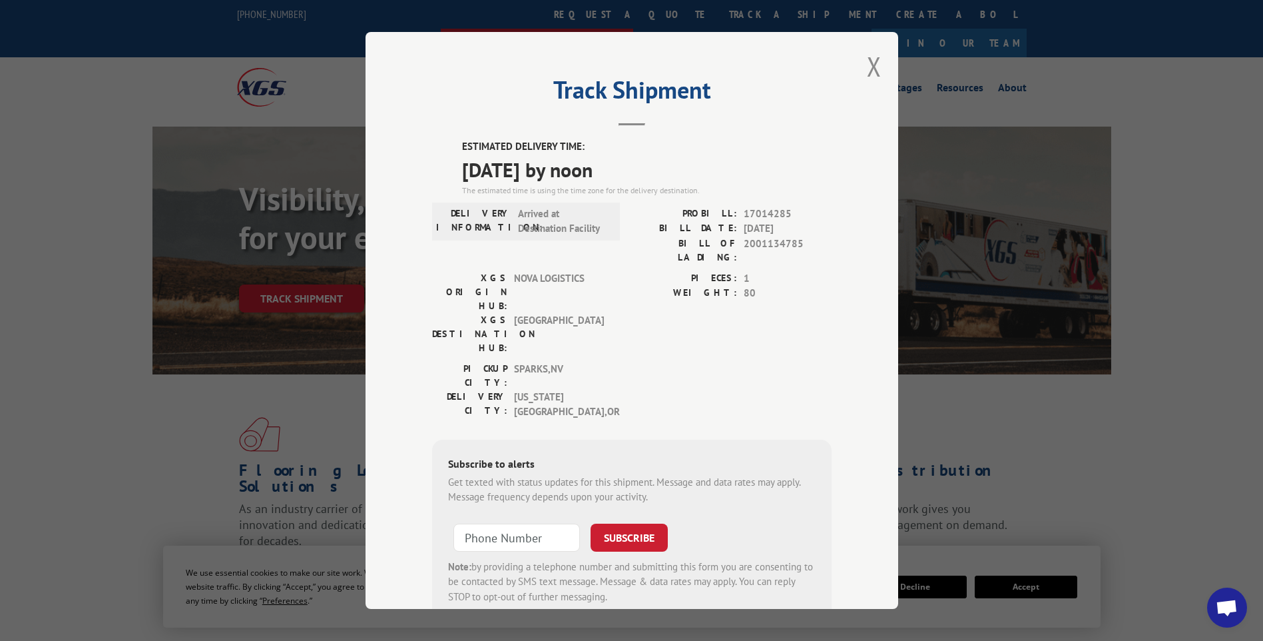
drag, startPoint x: 872, startPoint y: 73, endPoint x: 801, endPoint y: 4, distance: 98.9
click at [872, 73] on button "Close modal" at bounding box center [874, 66] width 15 height 35
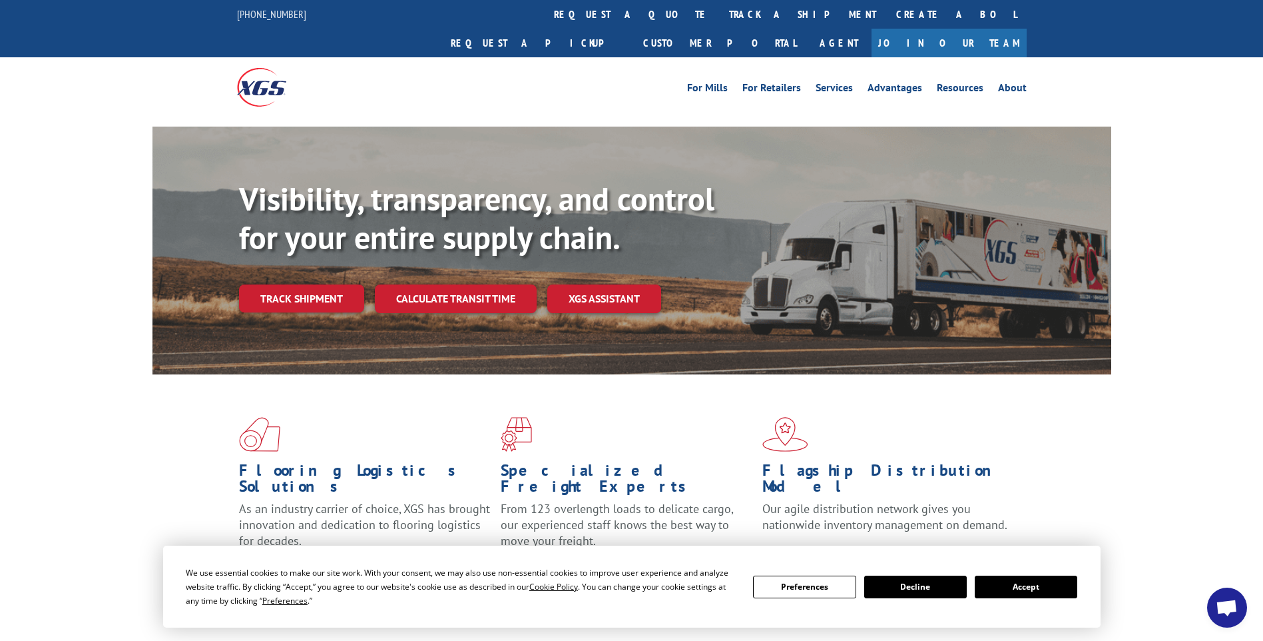
click at [719, 12] on link "track a shipment" at bounding box center [802, 14] width 167 height 29
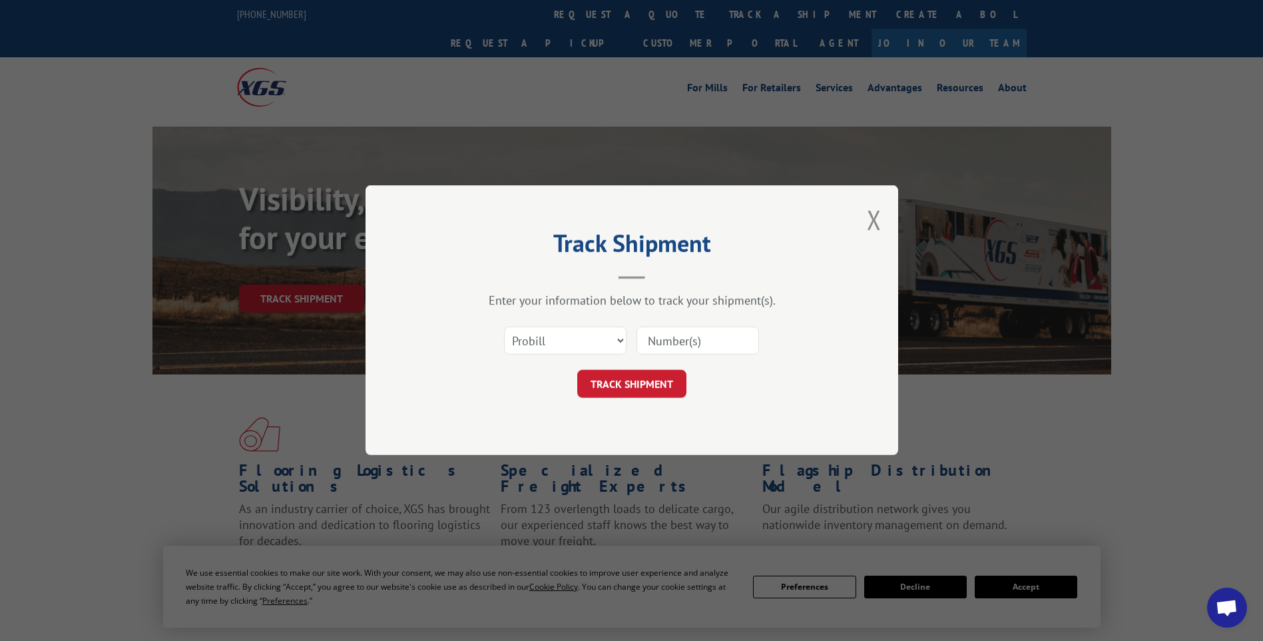
click at [701, 338] on input at bounding box center [698, 341] width 123 height 28
paste input "17014297"
type input "17014297"
click at [649, 396] on button "TRACK SHIPMENT" at bounding box center [631, 384] width 109 height 28
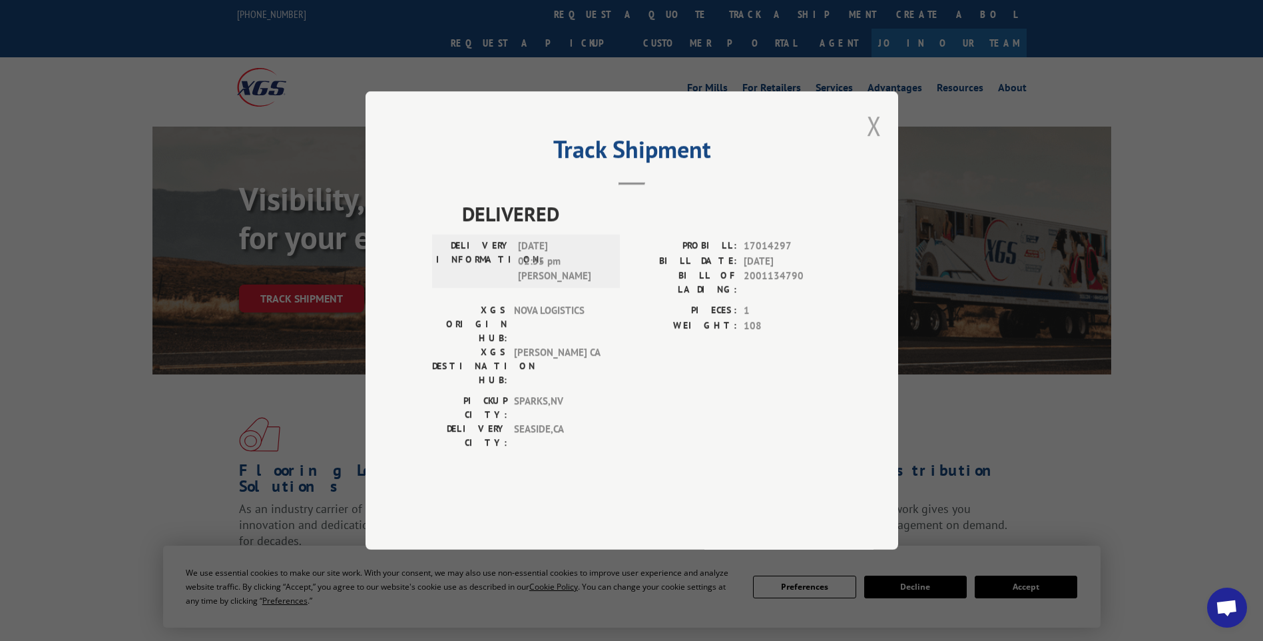
click at [872, 143] on button "Close modal" at bounding box center [874, 125] width 15 height 35
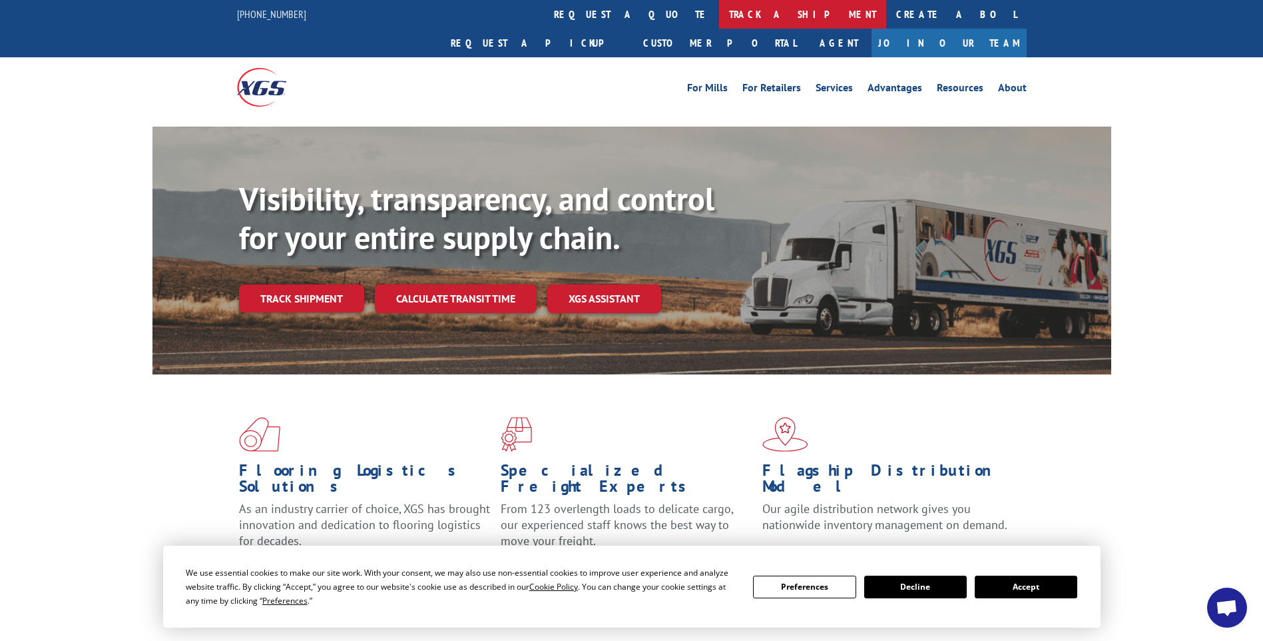
click at [719, 13] on link "track a shipment" at bounding box center [802, 14] width 167 height 29
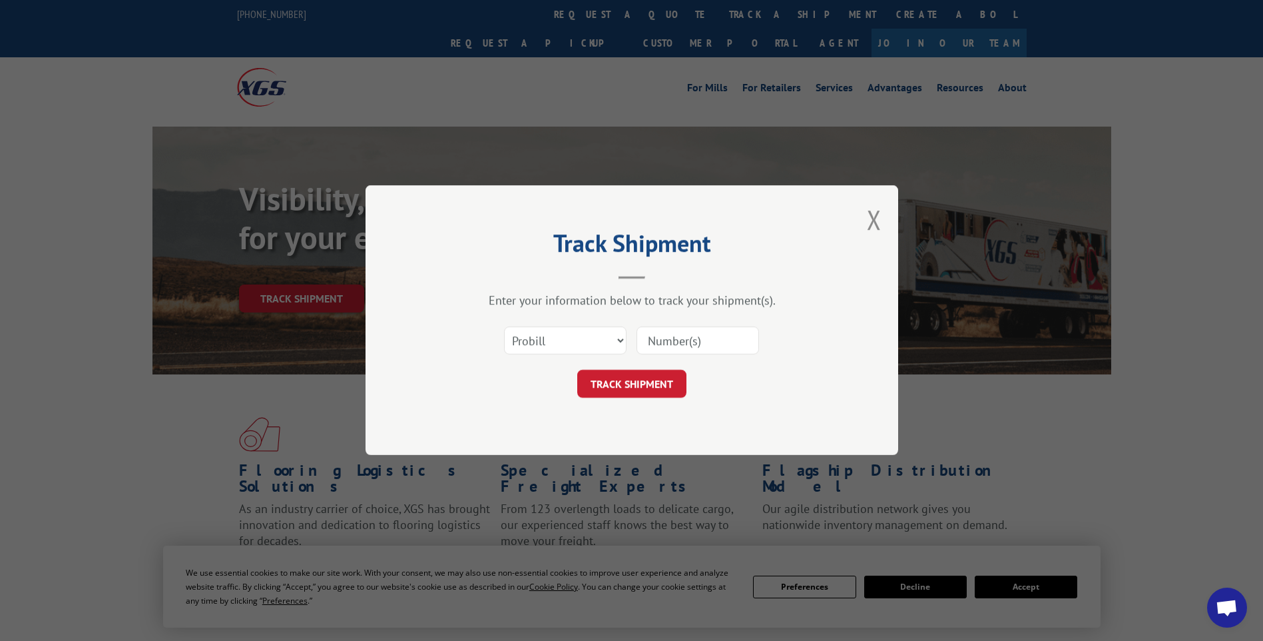
click at [687, 337] on input at bounding box center [698, 341] width 123 height 28
paste input "17014288"
type input "17014288"
click at [621, 382] on button "TRACK SHIPMENT" at bounding box center [631, 384] width 109 height 28
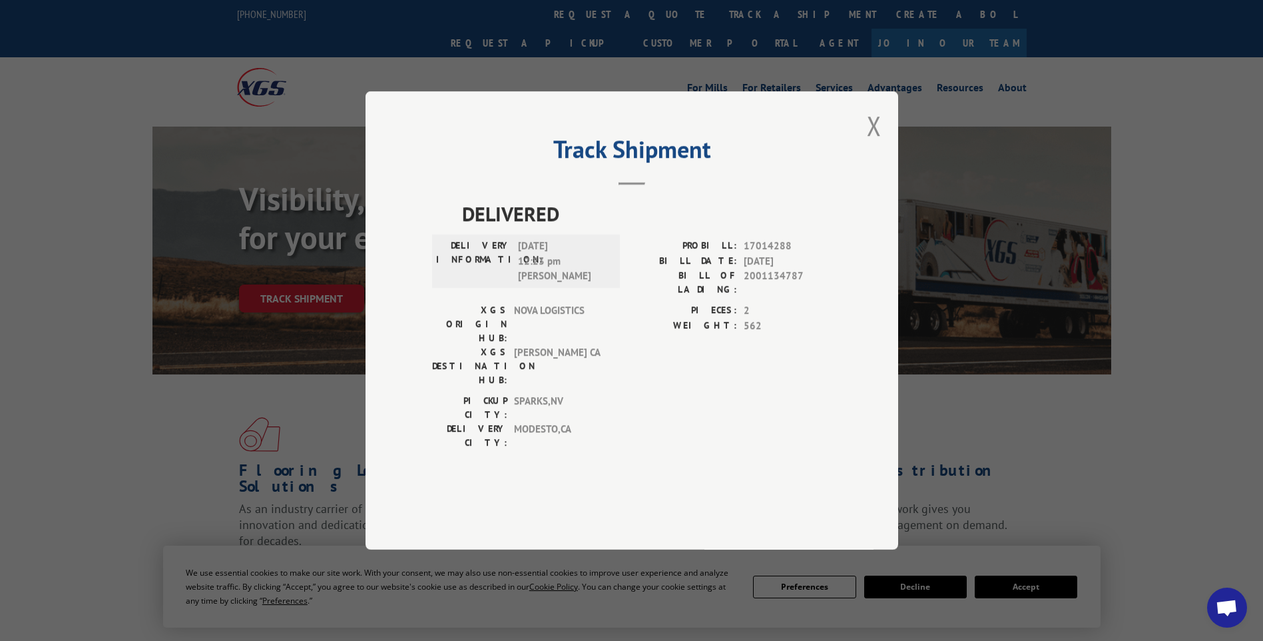
drag, startPoint x: 876, startPoint y: 174, endPoint x: 785, endPoint y: 127, distance: 102.2
click at [876, 143] on button "Close modal" at bounding box center [874, 125] width 15 height 35
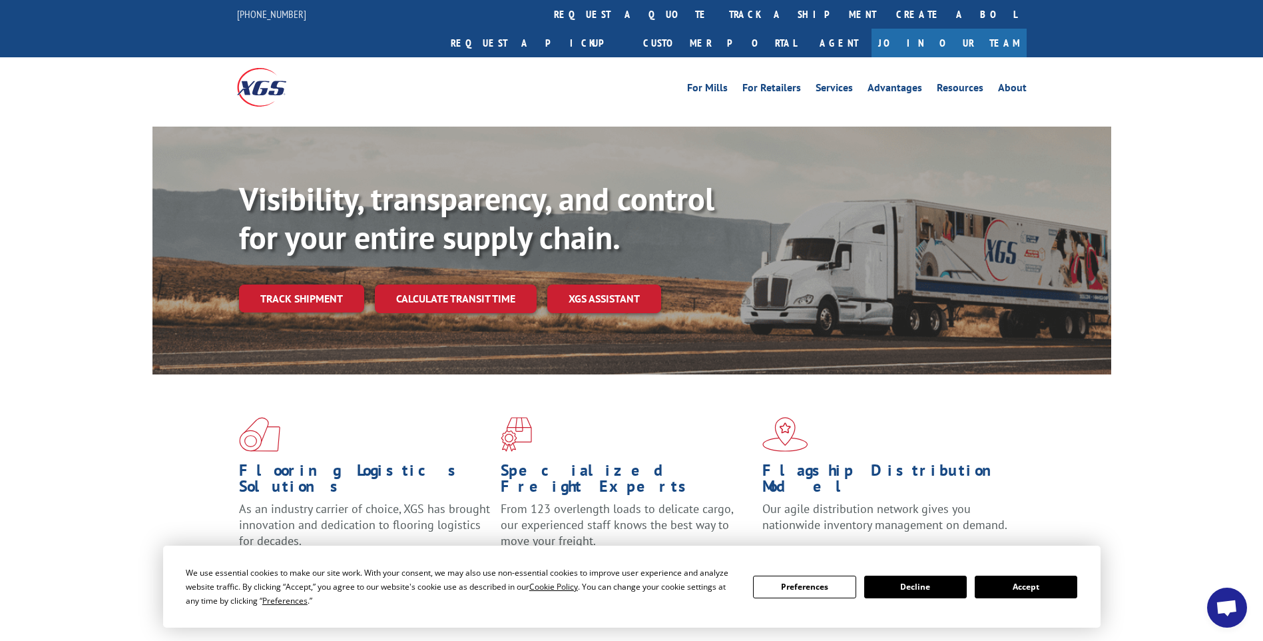
drag, startPoint x: 600, startPoint y: 23, endPoint x: 604, endPoint y: 40, distance: 17.8
click at [719, 23] on link "track a shipment" at bounding box center [802, 14] width 167 height 29
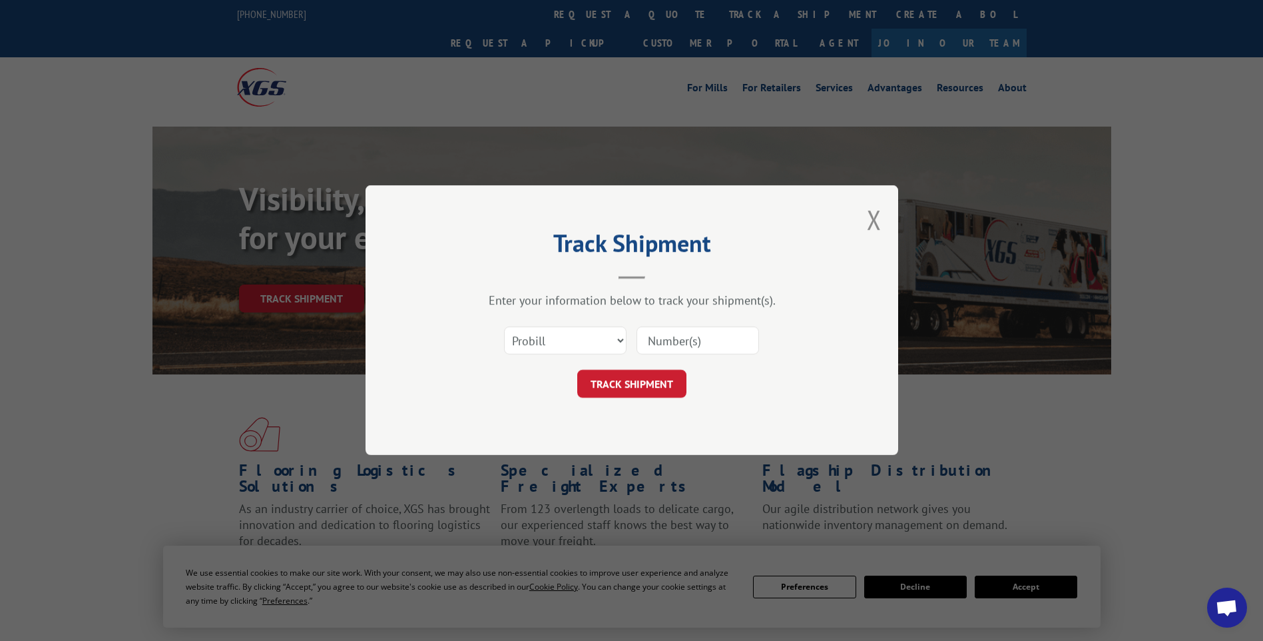
click at [701, 350] on input at bounding box center [698, 341] width 123 height 28
paste input "17014278"
type input "17014278"
click at [622, 384] on button "TRACK SHIPMENT" at bounding box center [631, 384] width 109 height 28
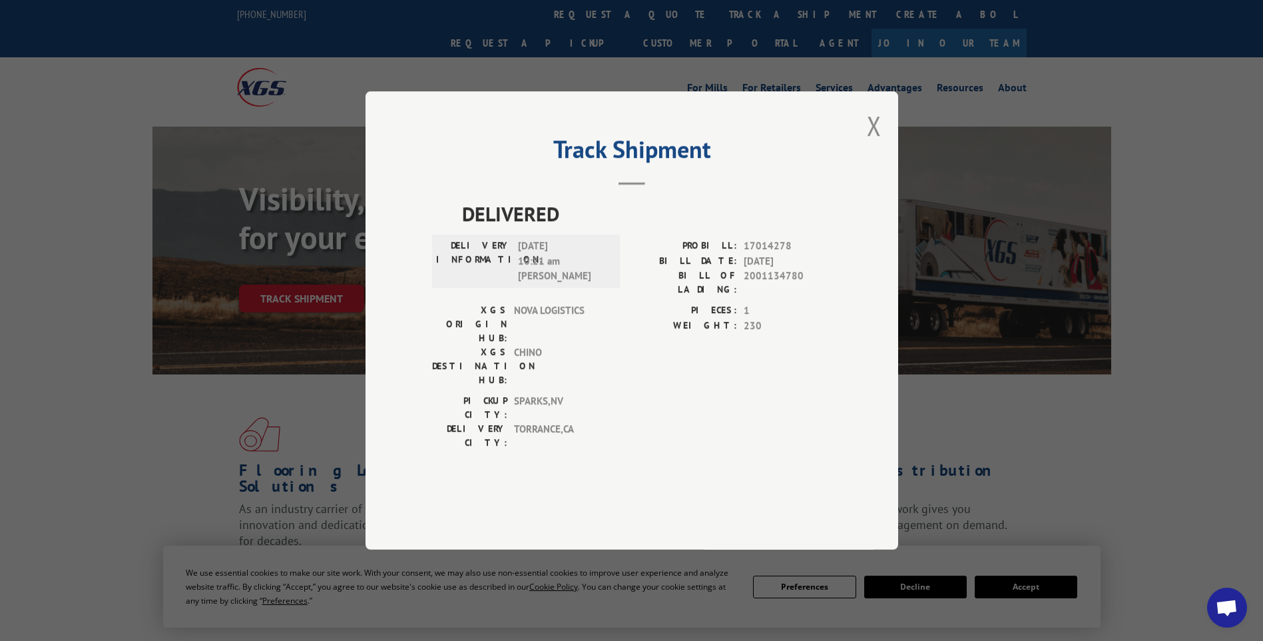
drag, startPoint x: 881, startPoint y: 164, endPoint x: 868, endPoint y: 156, distance: 15.9
click at [881, 143] on button "Close modal" at bounding box center [874, 125] width 15 height 35
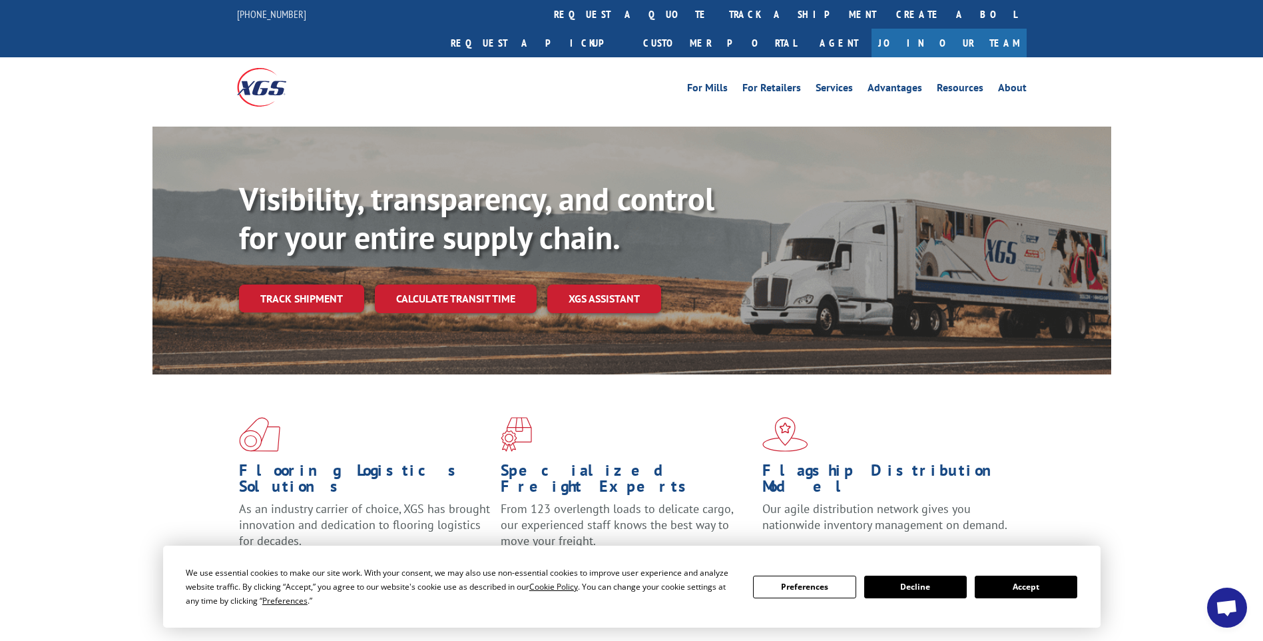
click at [719, 16] on link "track a shipment" at bounding box center [802, 14] width 167 height 29
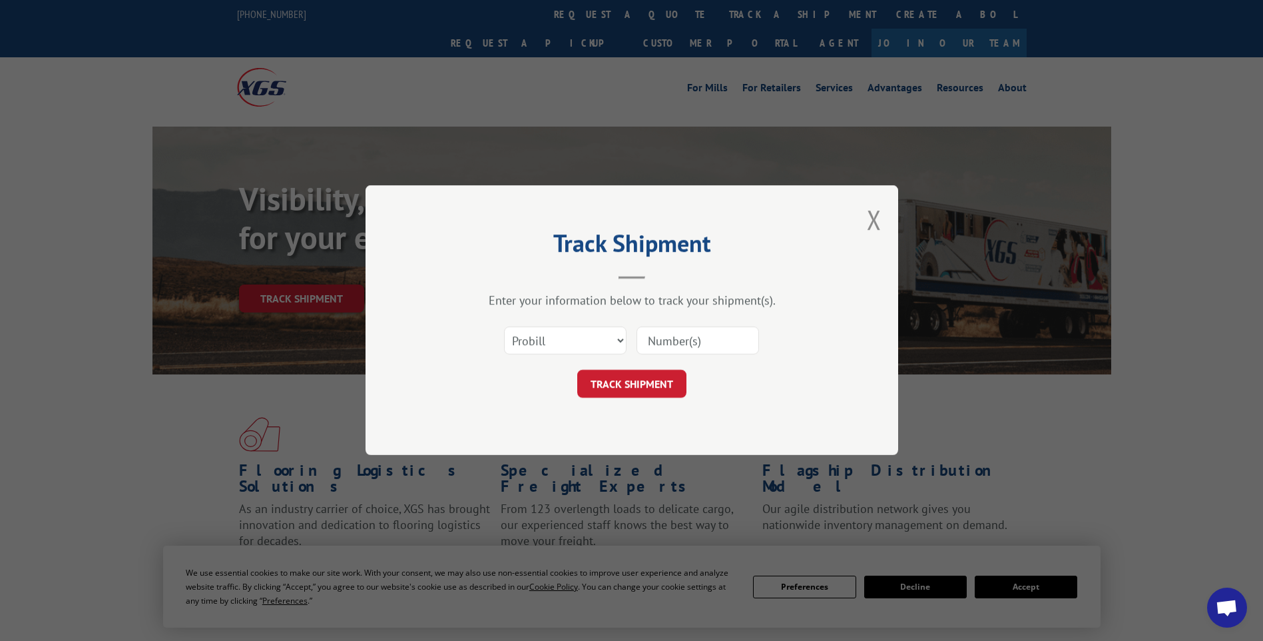
click at [715, 344] on input at bounding box center [698, 341] width 123 height 28
paste input "17014293"
type input "17014293"
click at [603, 380] on button "TRACK SHIPMENT" at bounding box center [631, 384] width 109 height 28
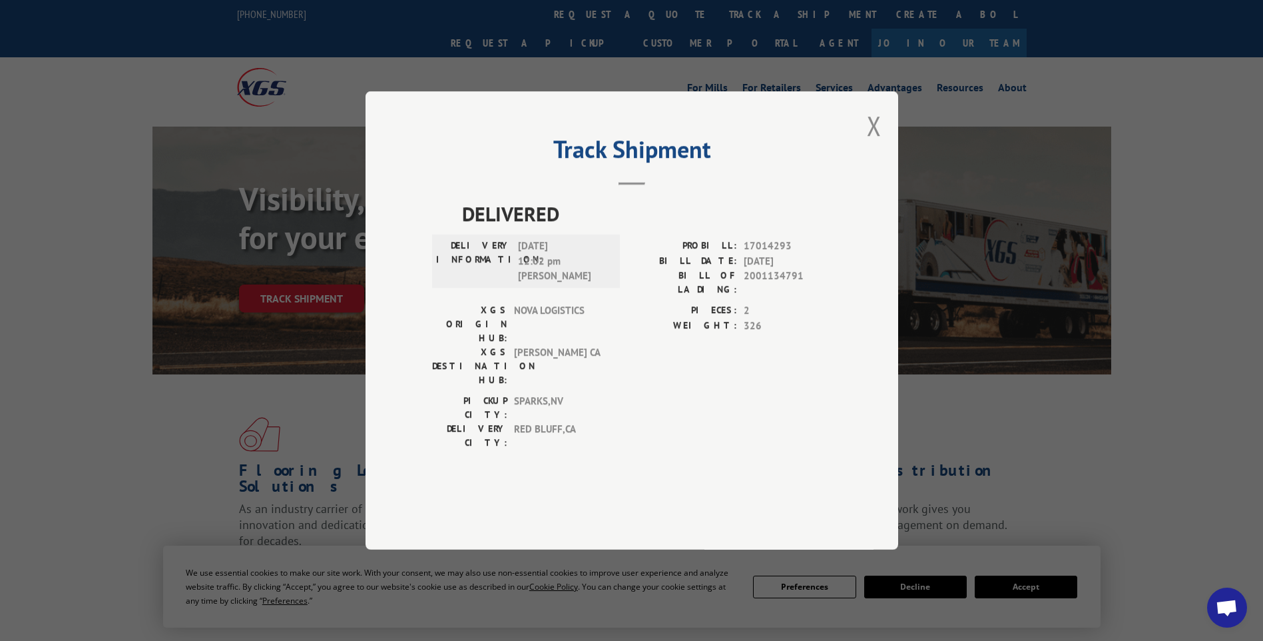
drag, startPoint x: 879, startPoint y: 158, endPoint x: 844, endPoint y: 109, distance: 59.7
click at [879, 143] on button "Close modal" at bounding box center [874, 125] width 15 height 35
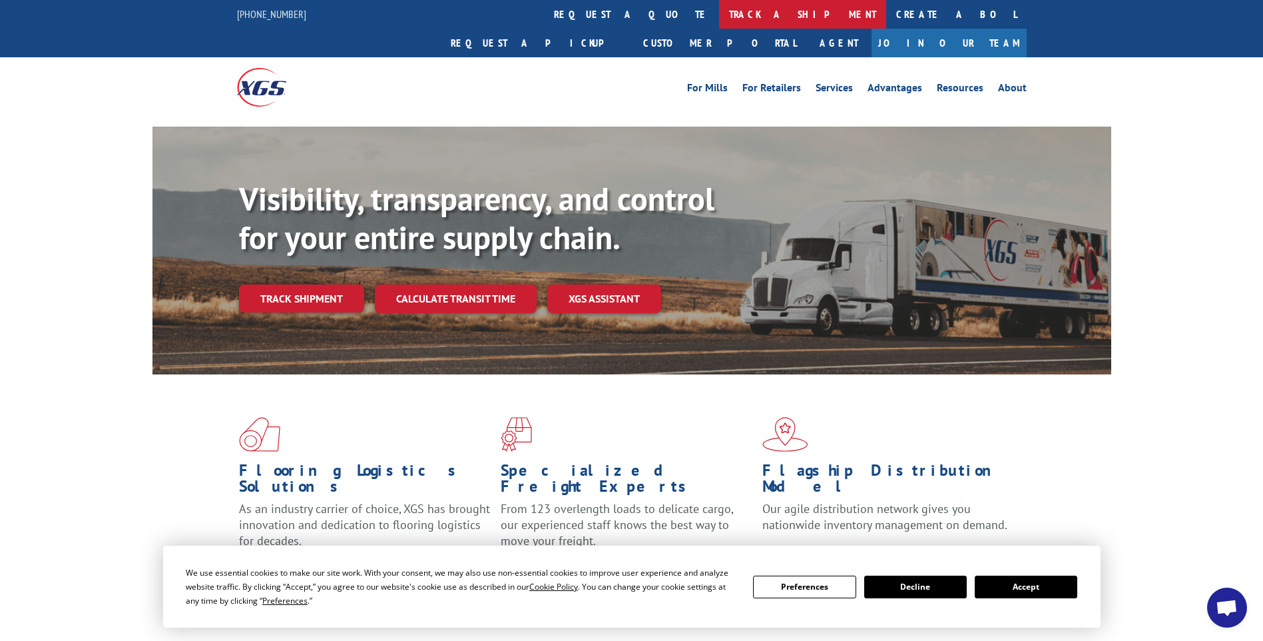
click at [719, 21] on link "track a shipment" at bounding box center [802, 14] width 167 height 29
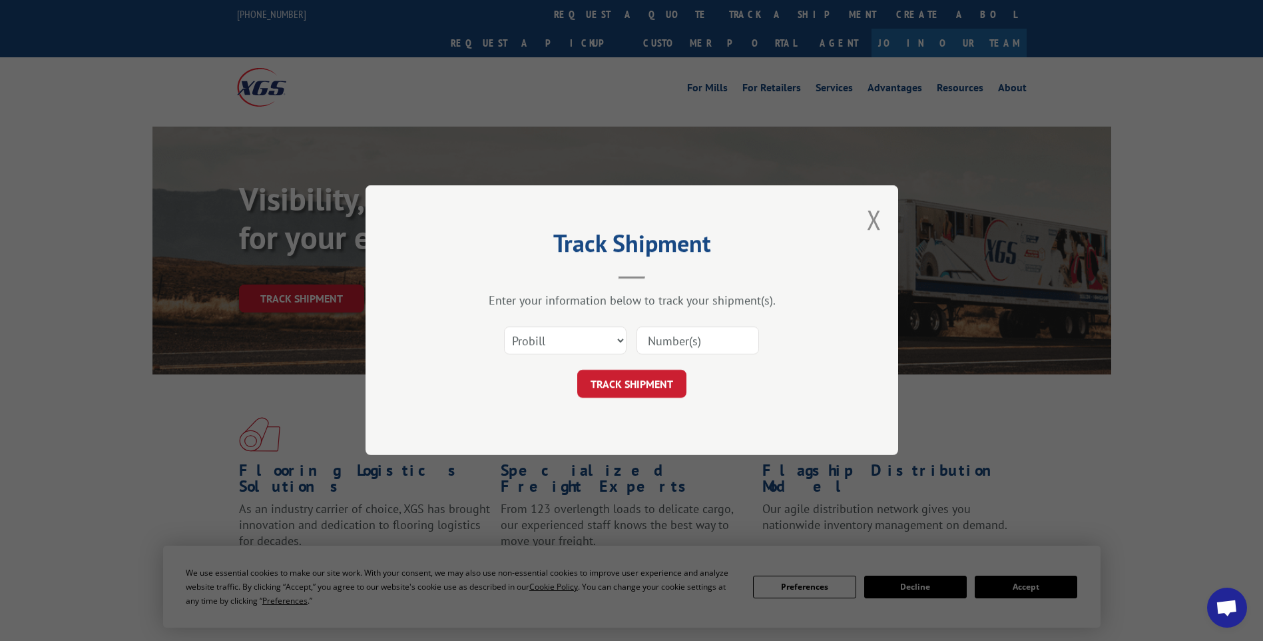
click at [682, 338] on input at bounding box center [698, 341] width 123 height 28
paste input "17014287"
type input "17014287"
click at [637, 391] on button "TRACK SHIPMENT" at bounding box center [631, 384] width 109 height 28
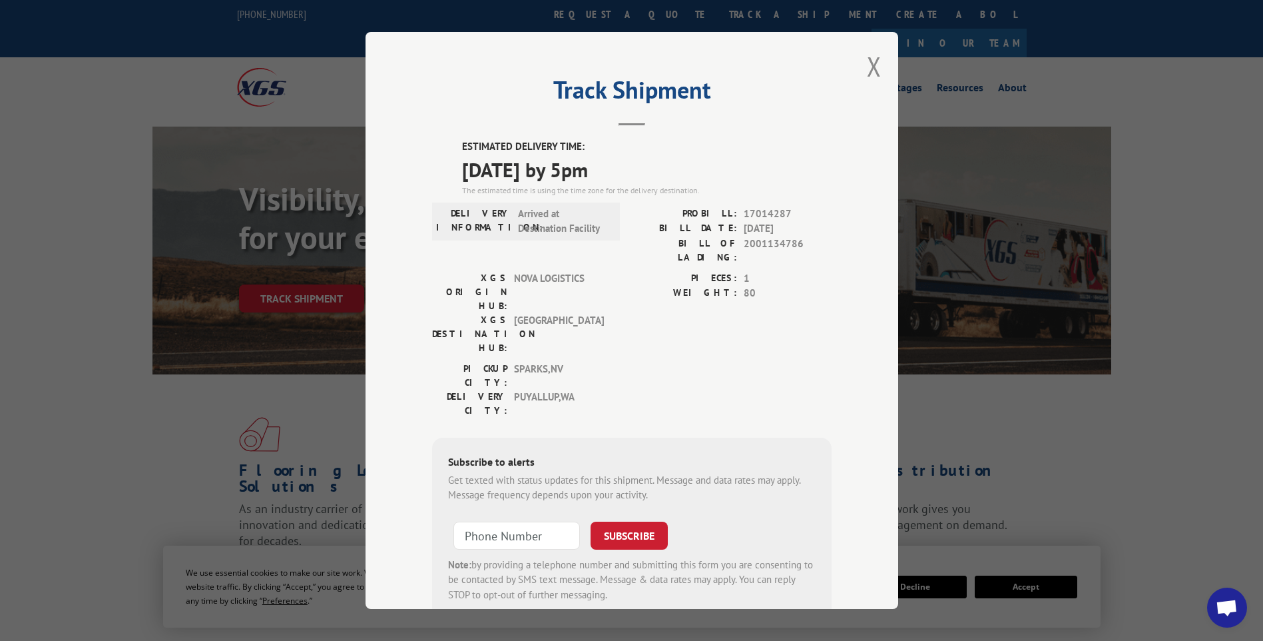
drag, startPoint x: 873, startPoint y: 77, endPoint x: 861, endPoint y: 66, distance: 16.5
click at [873, 77] on button "Close modal" at bounding box center [874, 66] width 15 height 35
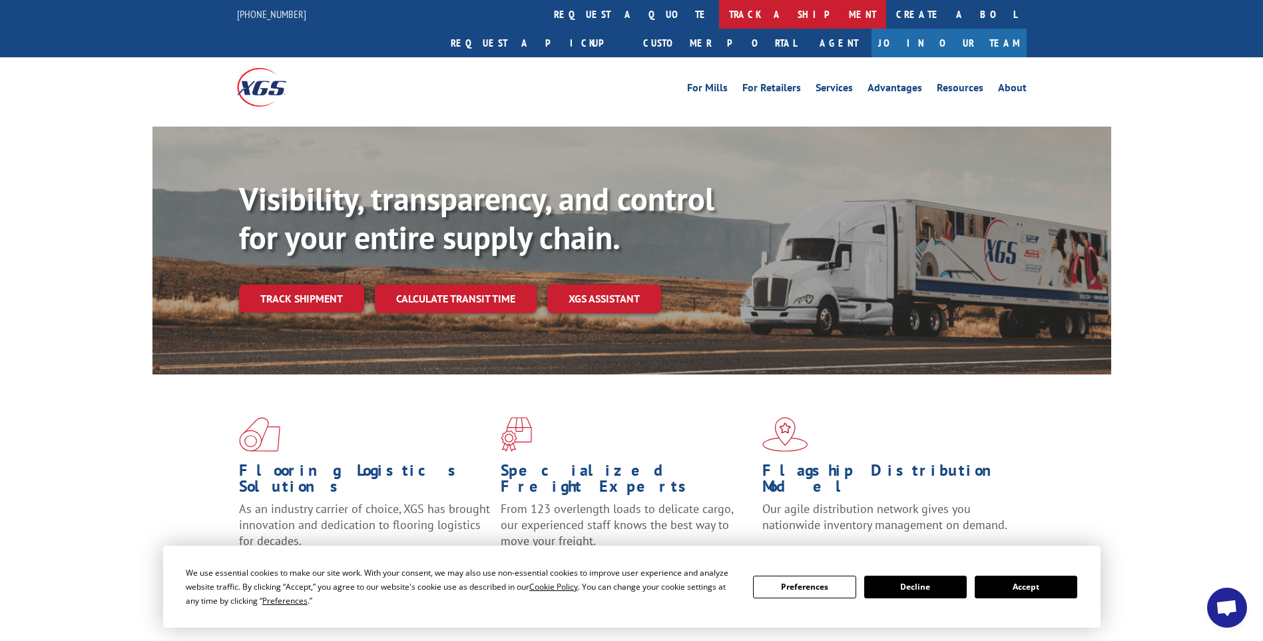
click at [719, 18] on link "track a shipment" at bounding box center [802, 14] width 167 height 29
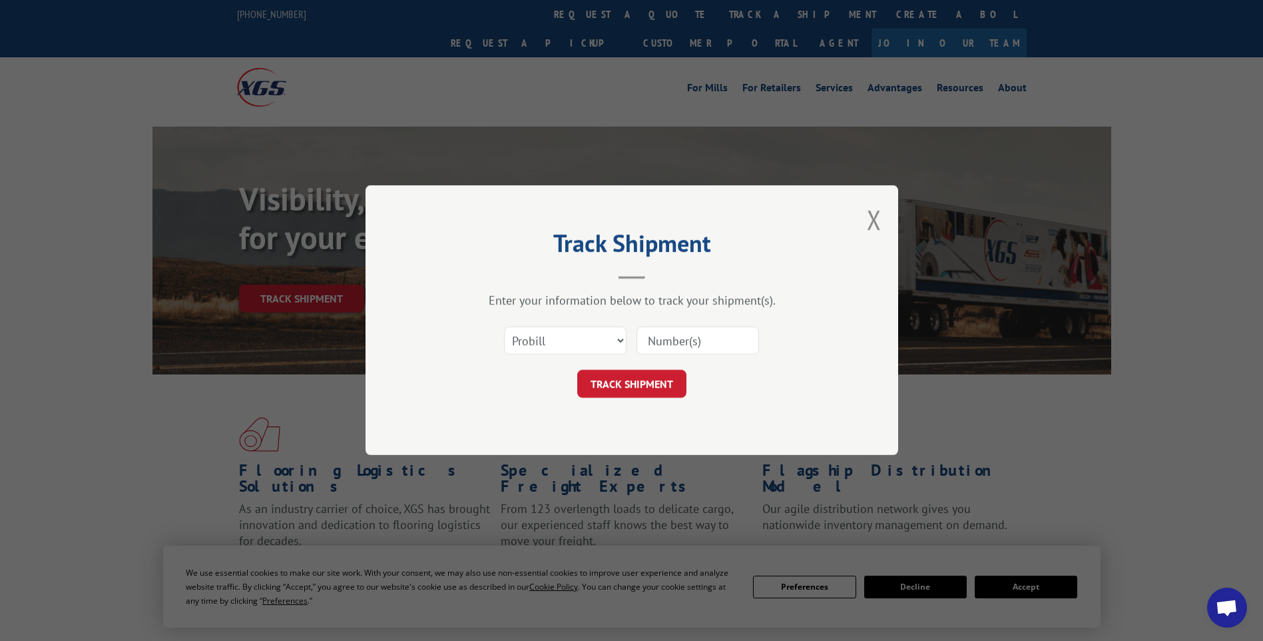
click at [674, 344] on input at bounding box center [698, 341] width 123 height 28
paste input "17014298"
type input "17014298"
click at [657, 392] on button "TRACK SHIPMENT" at bounding box center [631, 384] width 109 height 28
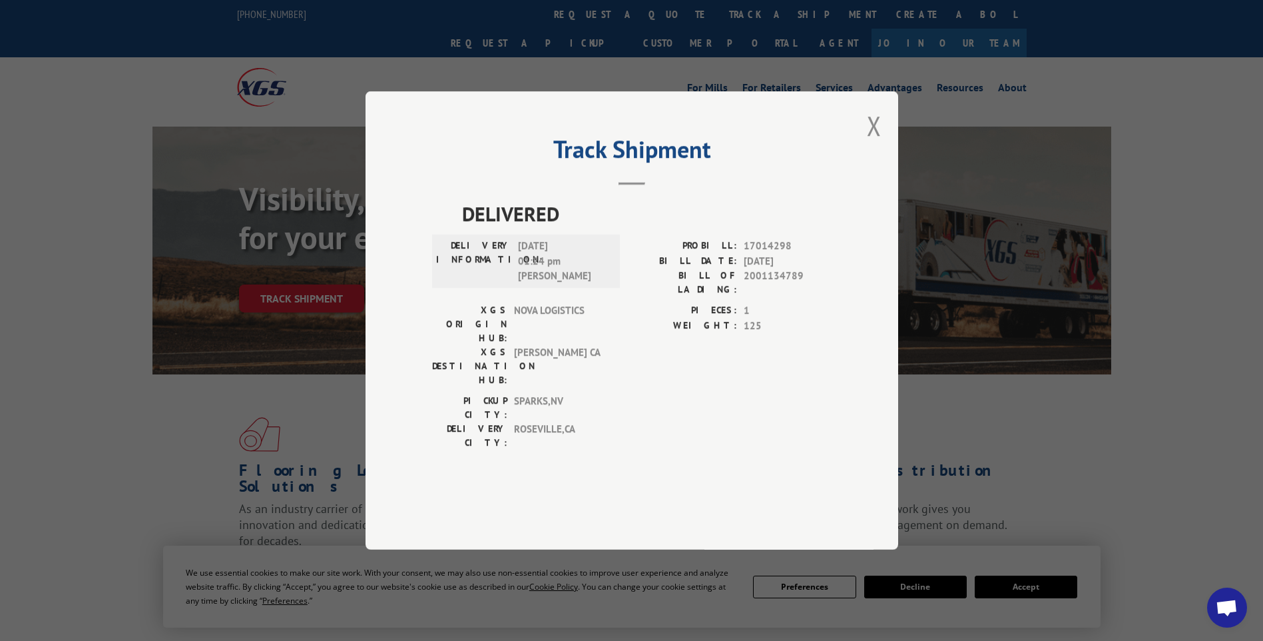
drag, startPoint x: 868, startPoint y: 166, endPoint x: 848, endPoint y: 155, distance: 23.0
click at [868, 143] on button "Close modal" at bounding box center [874, 125] width 15 height 35
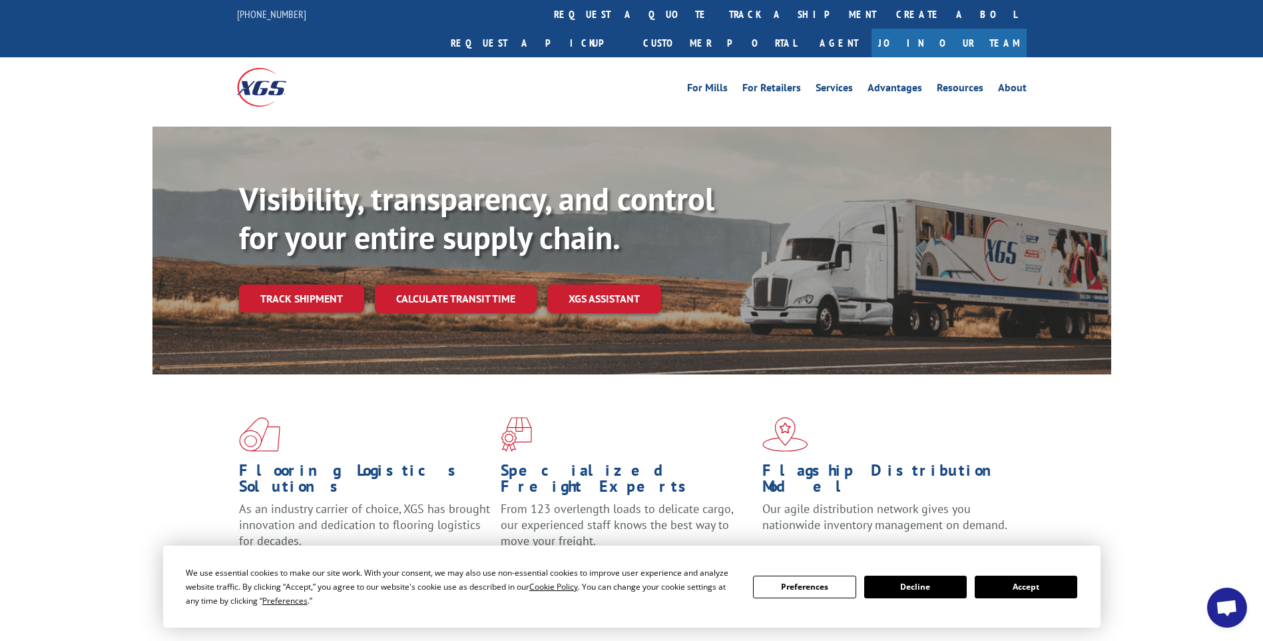
drag, startPoint x: 606, startPoint y: 17, endPoint x: 592, endPoint y: 41, distance: 27.2
click at [719, 17] on link "track a shipment" at bounding box center [802, 14] width 167 height 29
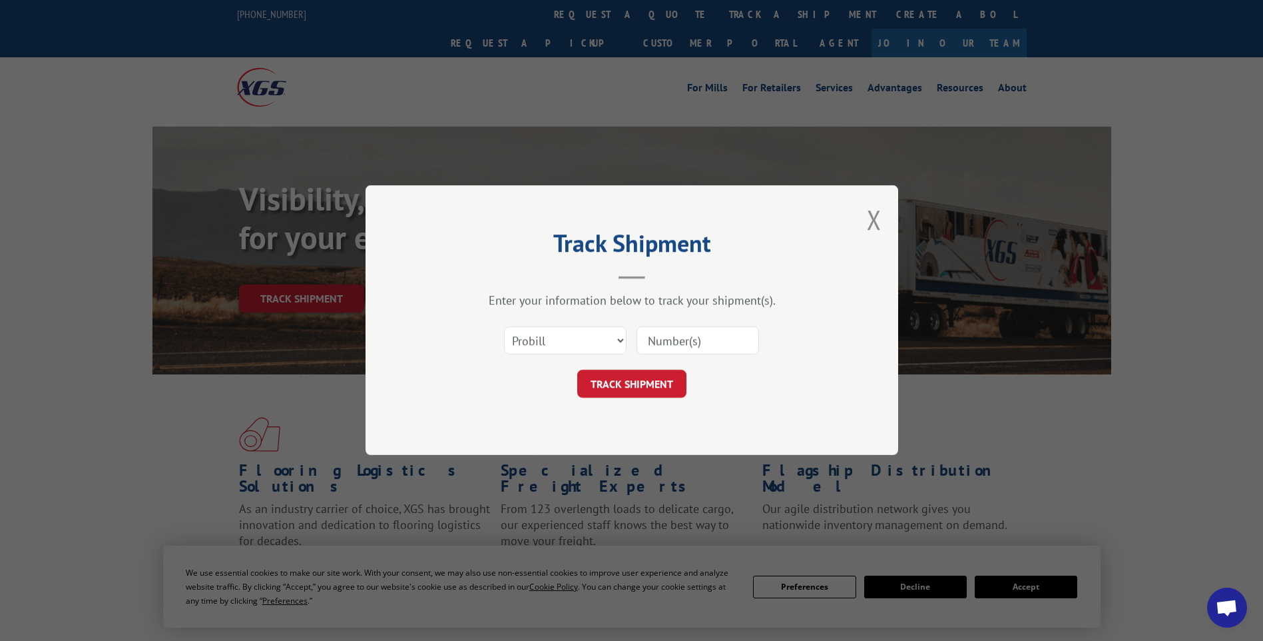
click at [745, 345] on input at bounding box center [698, 341] width 123 height 28
paste input "17014326"
type input "17014326"
click at [617, 393] on button "TRACK SHIPMENT" at bounding box center [631, 384] width 109 height 28
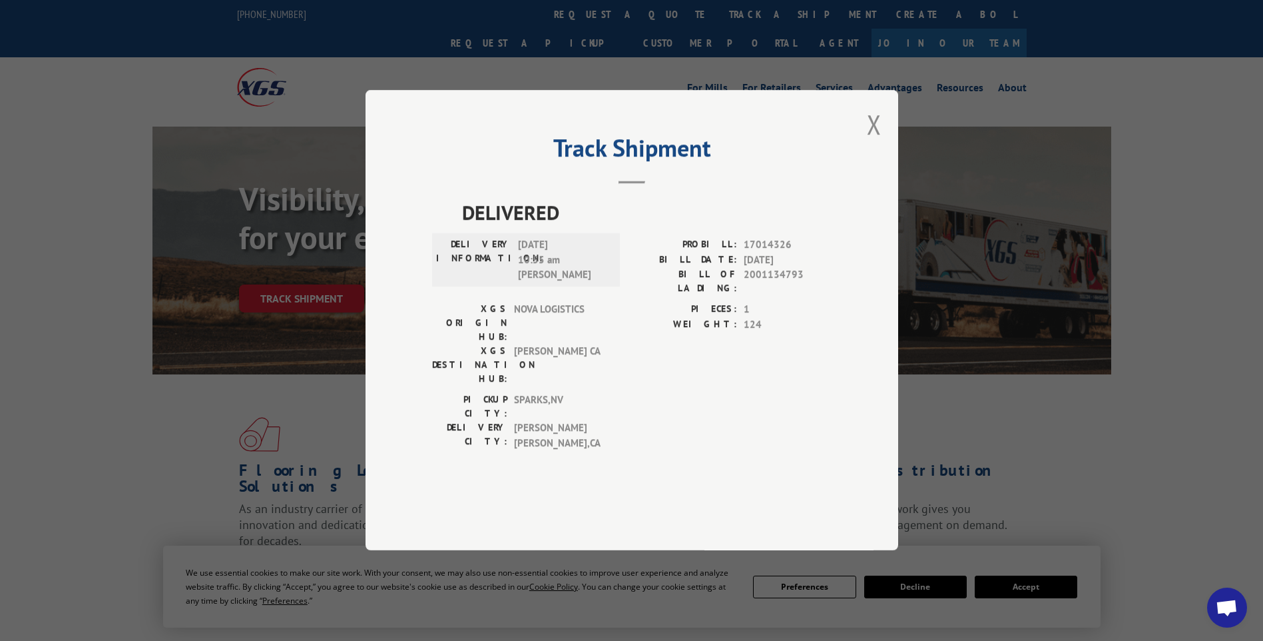
drag, startPoint x: 881, startPoint y: 169, endPoint x: 681, endPoint y: 91, distance: 214.5
click at [881, 142] on button "Close modal" at bounding box center [874, 124] width 15 height 35
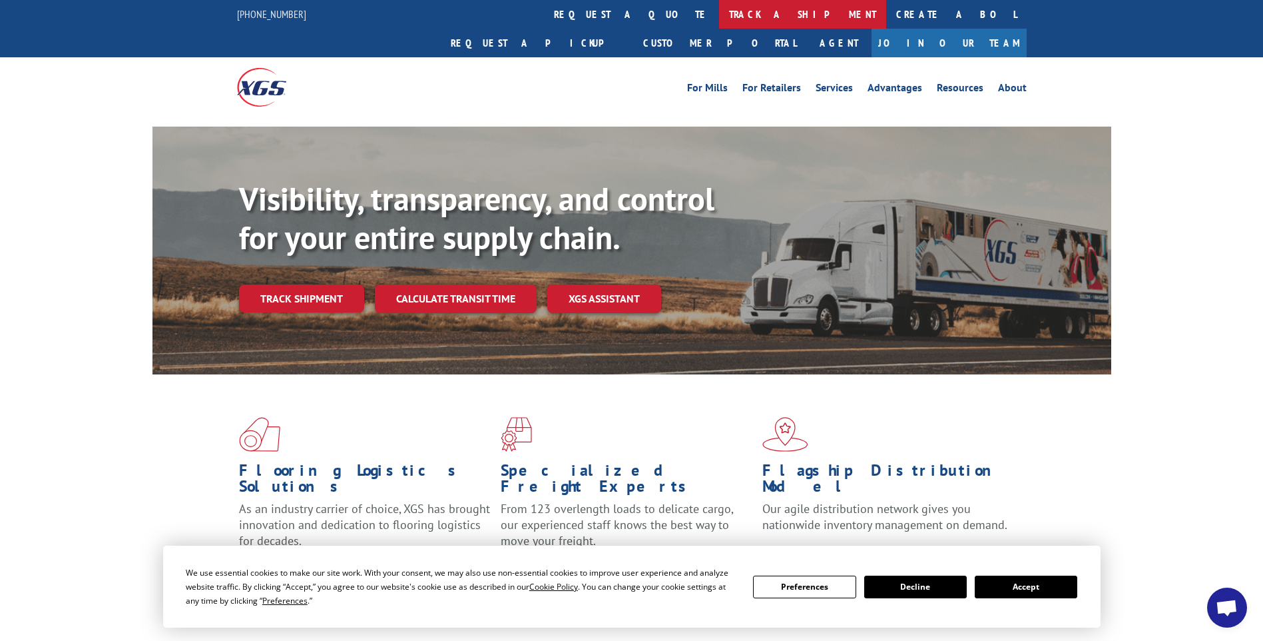
click at [719, 19] on link "track a shipment" at bounding box center [802, 14] width 167 height 29
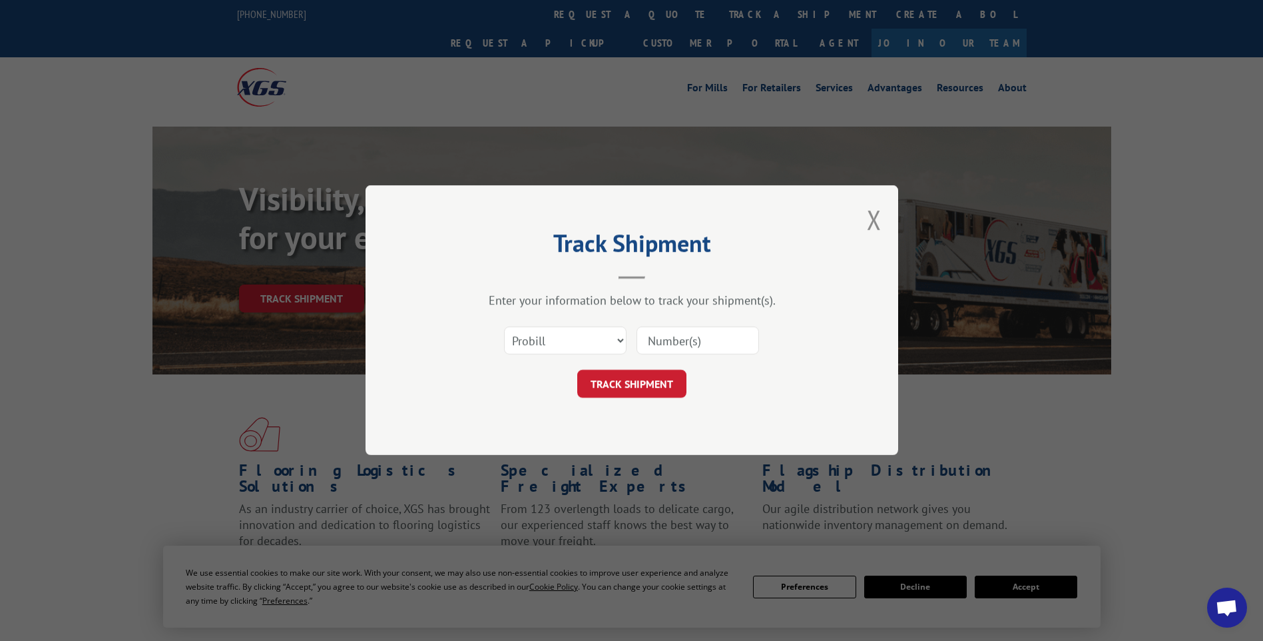
click at [686, 346] on input at bounding box center [698, 341] width 123 height 28
paste input "17014281"
type input "17014281"
click at [659, 396] on button "TRACK SHIPMENT" at bounding box center [631, 384] width 109 height 28
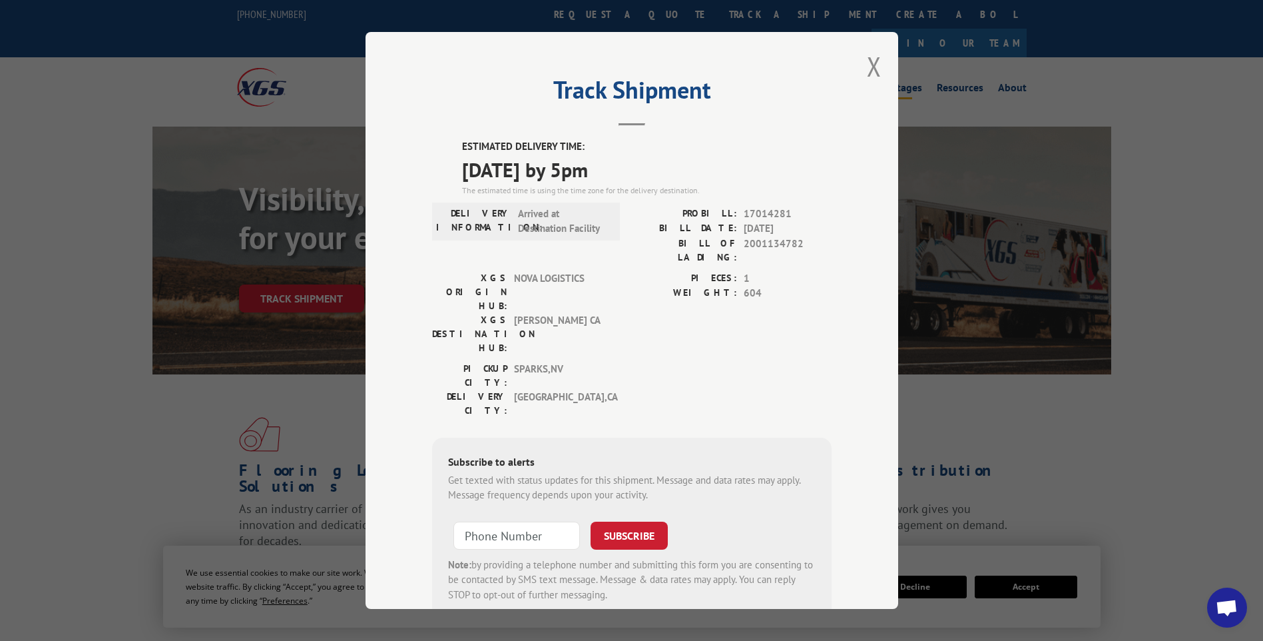
click at [867, 63] on button "Close modal" at bounding box center [874, 66] width 15 height 35
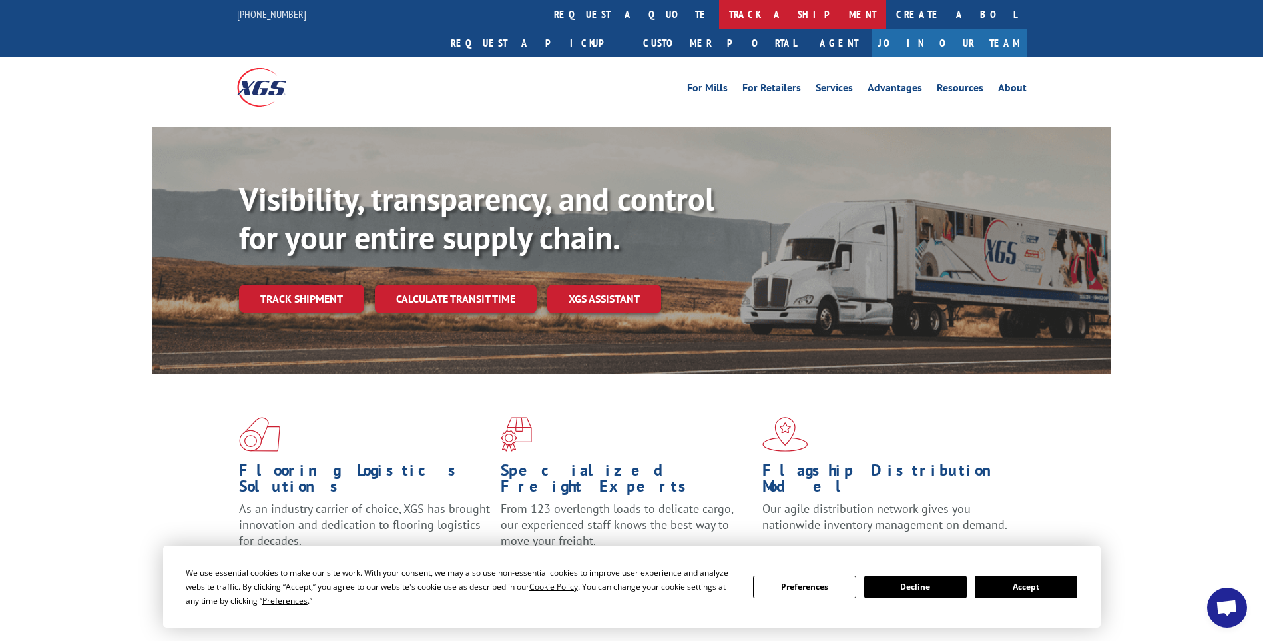
click at [719, 14] on link "track a shipment" at bounding box center [802, 14] width 167 height 29
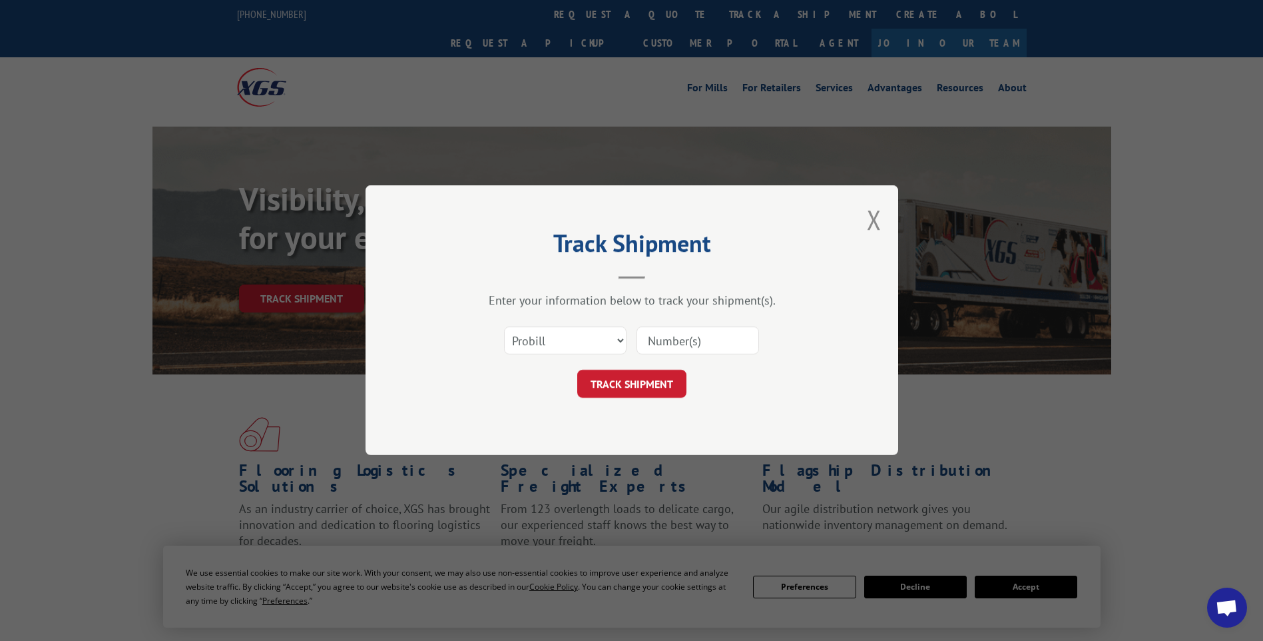
click at [737, 340] on input at bounding box center [698, 341] width 123 height 28
paste input "17014303"
type input "17014303"
click at [627, 380] on button "TRACK SHIPMENT" at bounding box center [631, 384] width 109 height 28
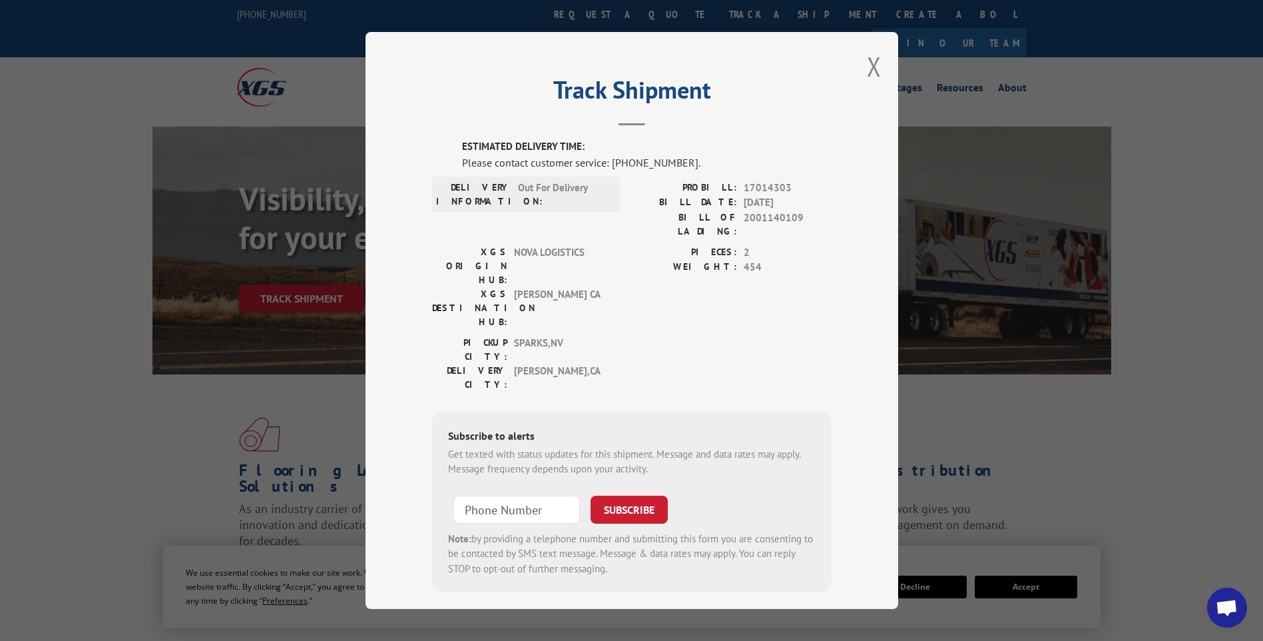
drag, startPoint x: 876, startPoint y: 69, endPoint x: 853, endPoint y: 105, distance: 41.9
click at [876, 69] on button "Close modal" at bounding box center [874, 66] width 15 height 35
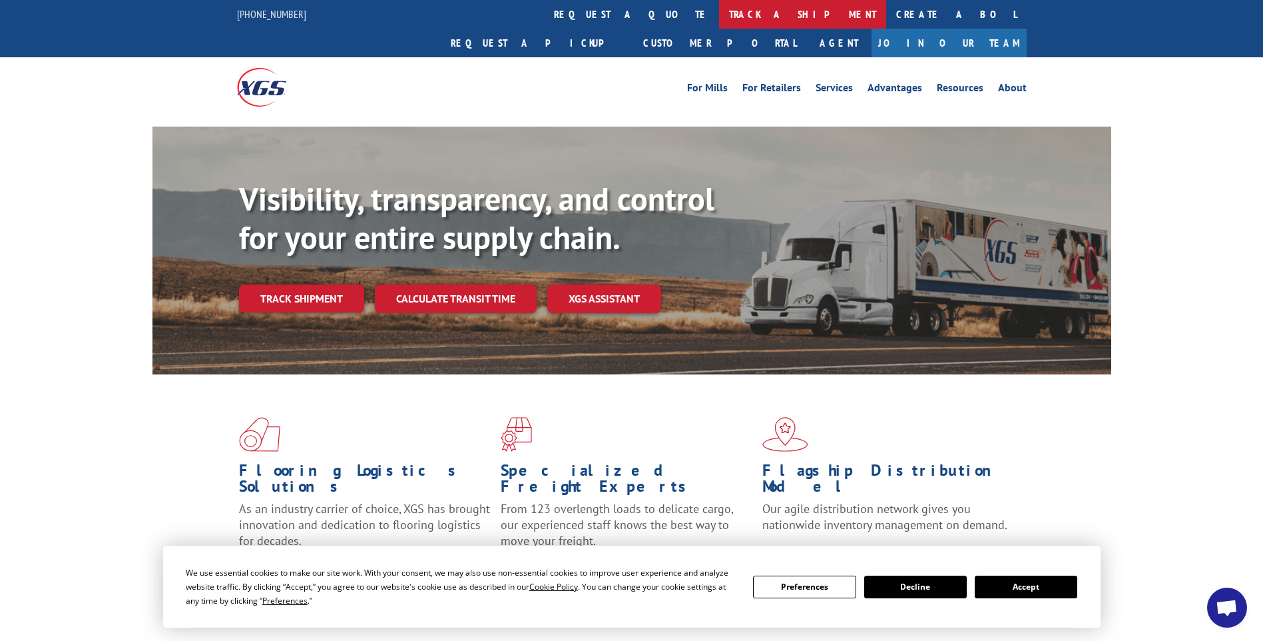
click at [719, 21] on link "track a shipment" at bounding box center [802, 14] width 167 height 29
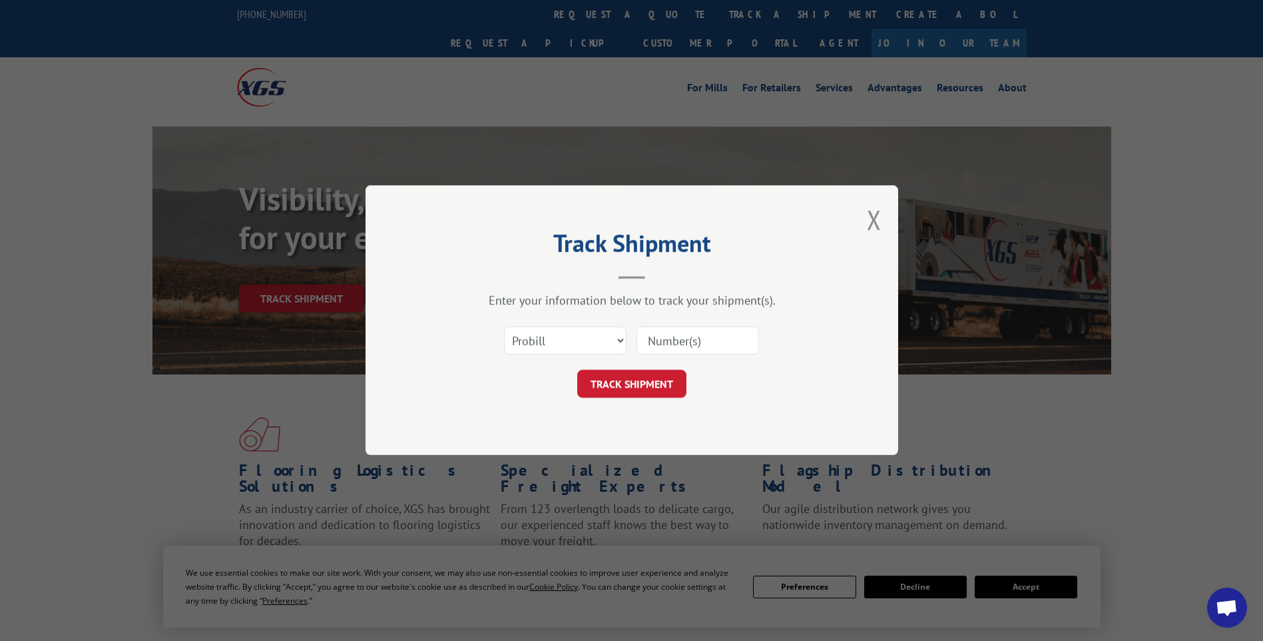
click at [725, 343] on input at bounding box center [698, 341] width 123 height 28
paste input "17014315"
type input "17014315"
click at [642, 394] on button "TRACK SHIPMENT" at bounding box center [631, 384] width 109 height 28
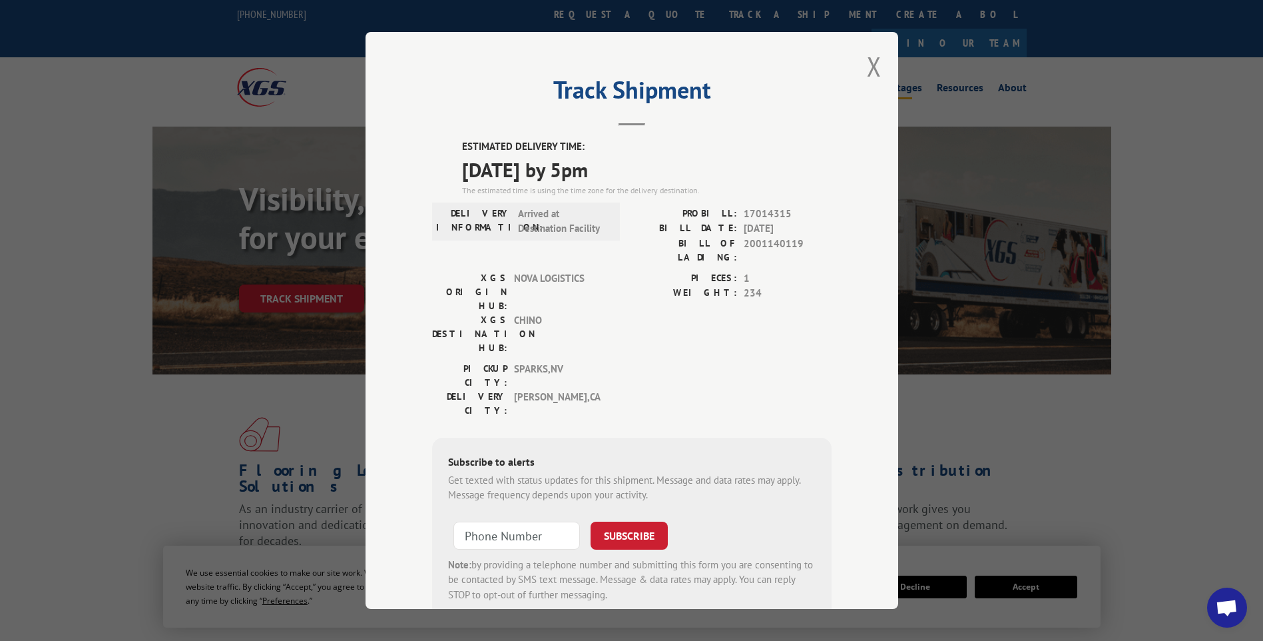
click at [872, 65] on button "Close modal" at bounding box center [874, 66] width 15 height 35
